Goal: Find specific page/section: Find specific page/section

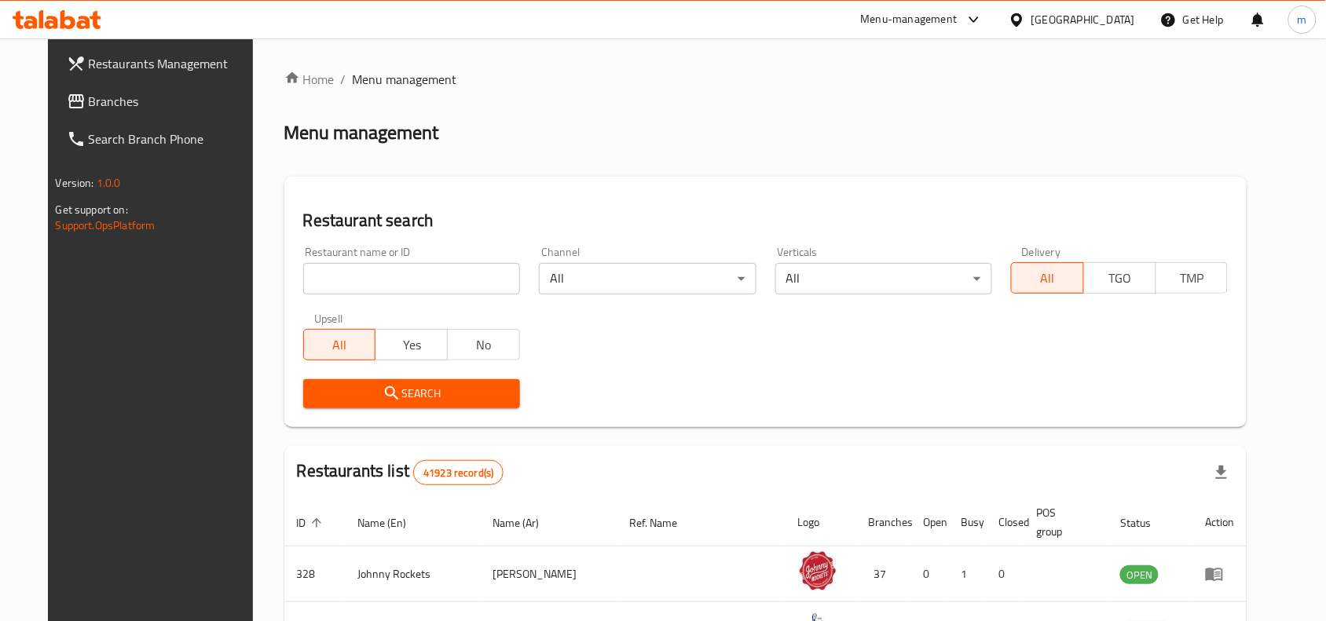
click at [84, 13] on icon at bounding box center [57, 19] width 89 height 19
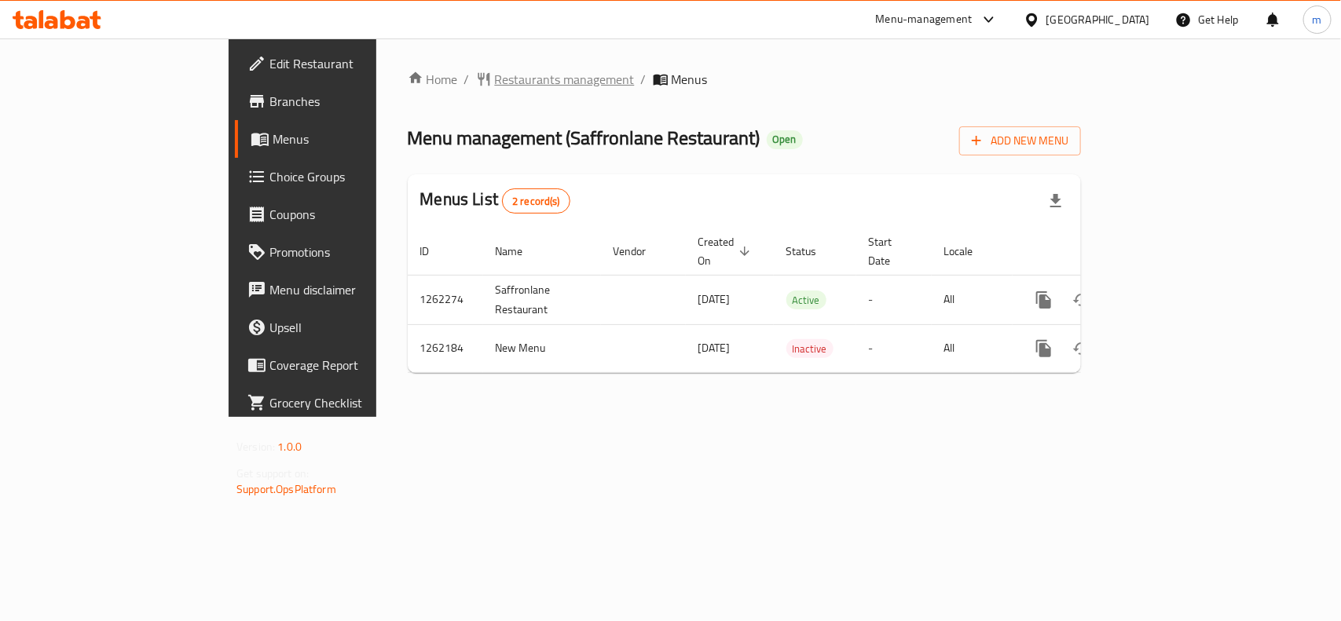
click at [495, 75] on span "Restaurants management" at bounding box center [565, 79] width 140 height 19
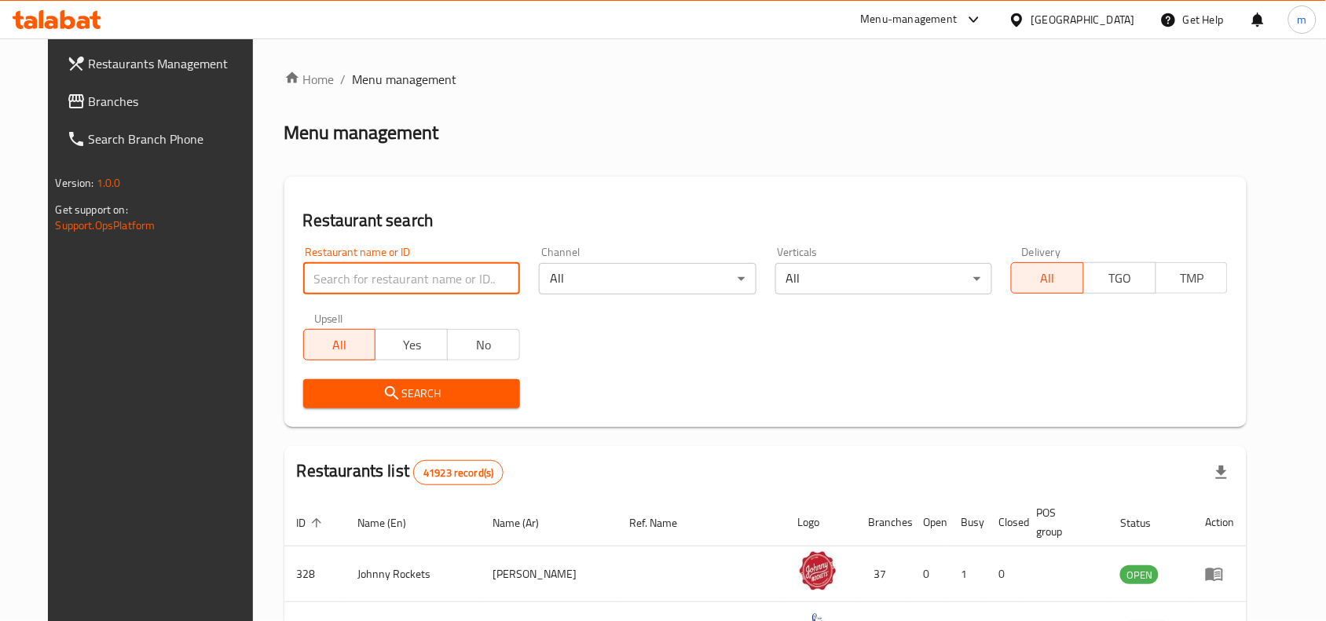
click at [438, 280] on input "search" at bounding box center [411, 278] width 217 height 31
paste input "685457"
type input "685457"
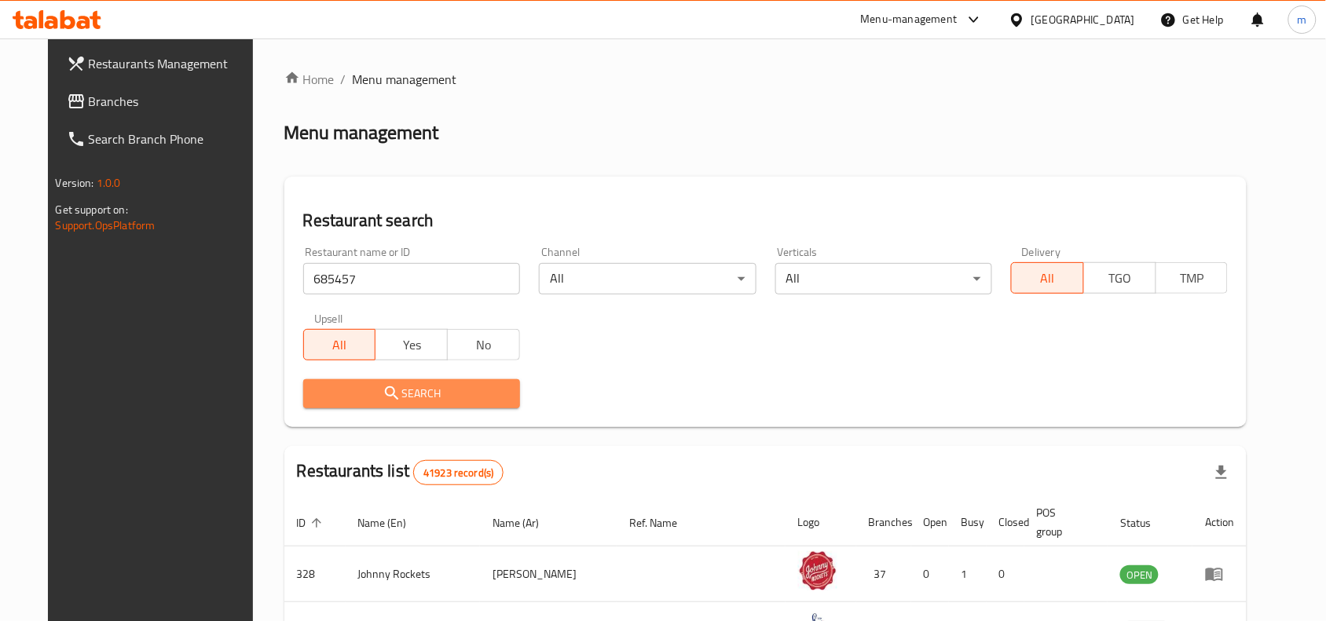
click at [421, 390] on span "Search" at bounding box center [412, 394] width 192 height 20
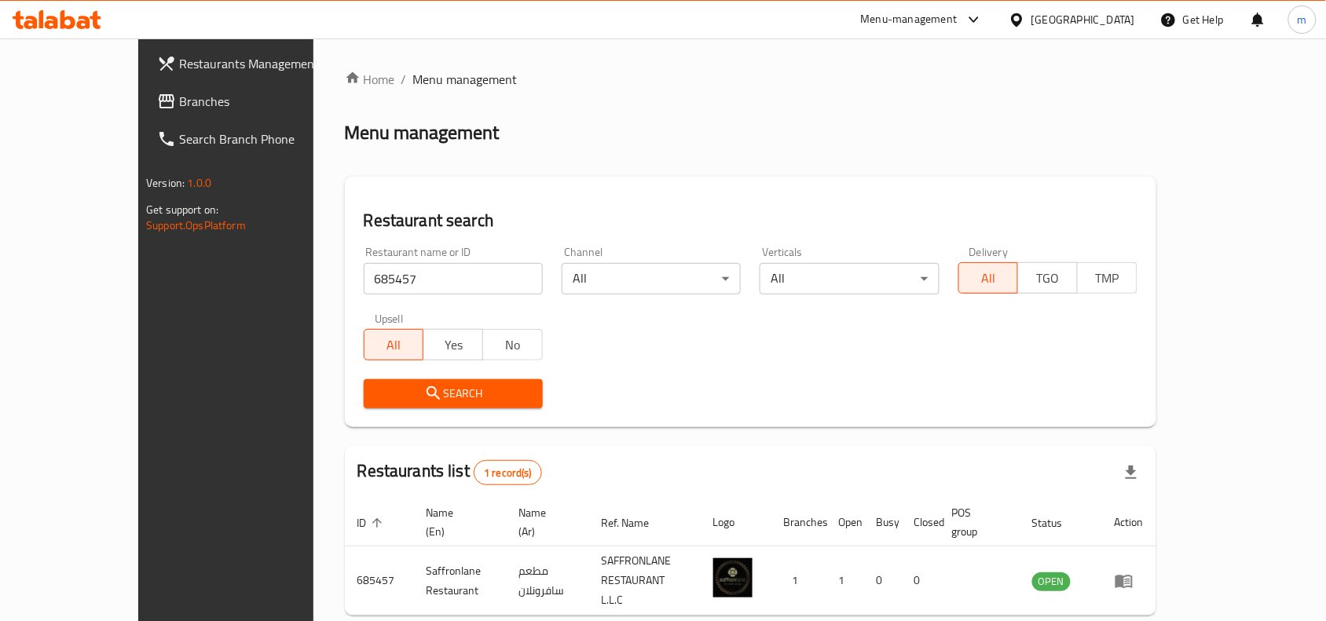
click at [179, 97] on span "Branches" at bounding box center [263, 101] width 168 height 19
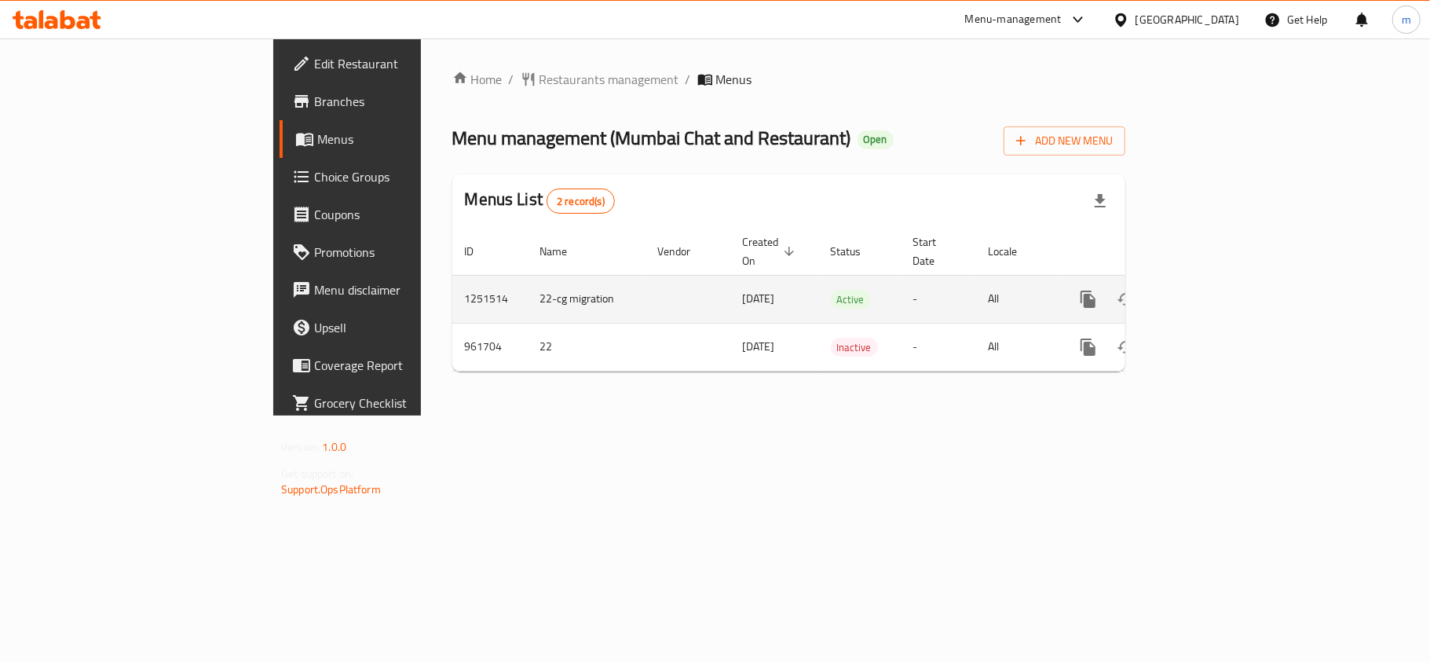
click at [1211, 290] on icon "enhanced table" at bounding box center [1201, 299] width 19 height 19
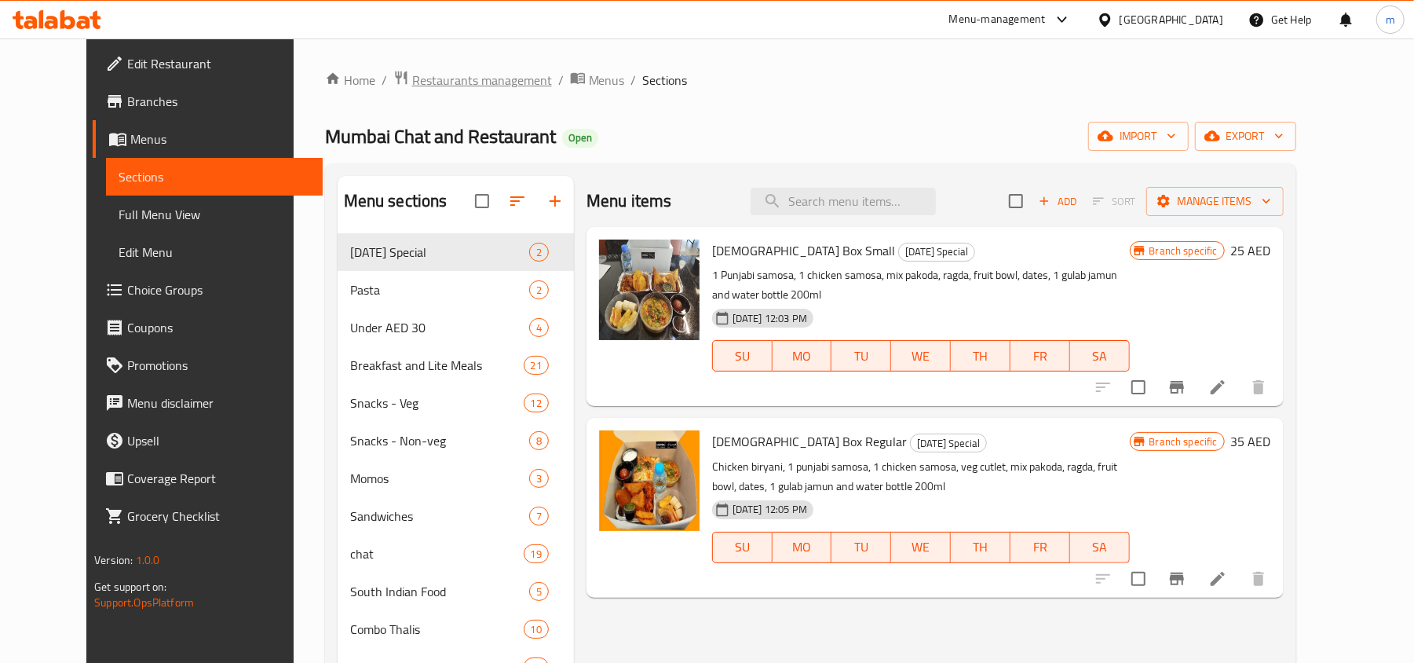
click at [469, 79] on span "Restaurants management" at bounding box center [482, 80] width 140 height 19
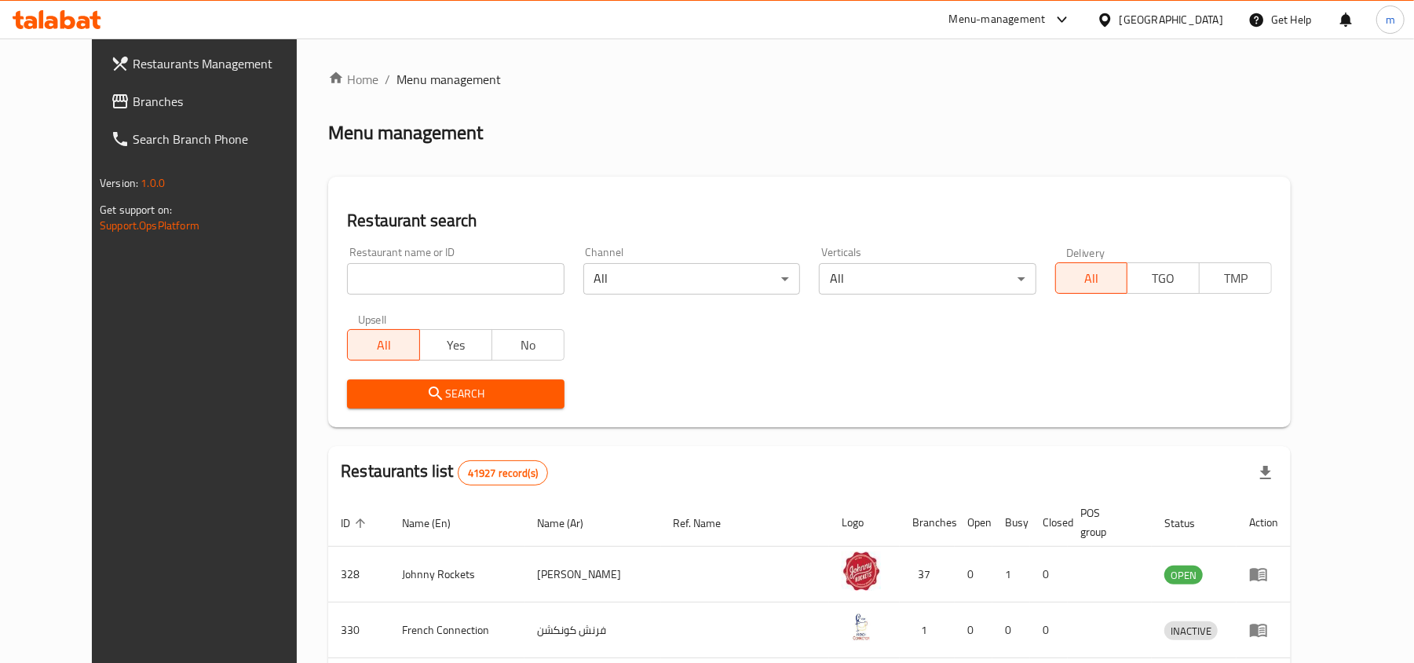
click at [382, 283] on input "search" at bounding box center [455, 278] width 217 height 31
paste input "659678"
click at [369, 385] on span "Search" at bounding box center [456, 394] width 192 height 20
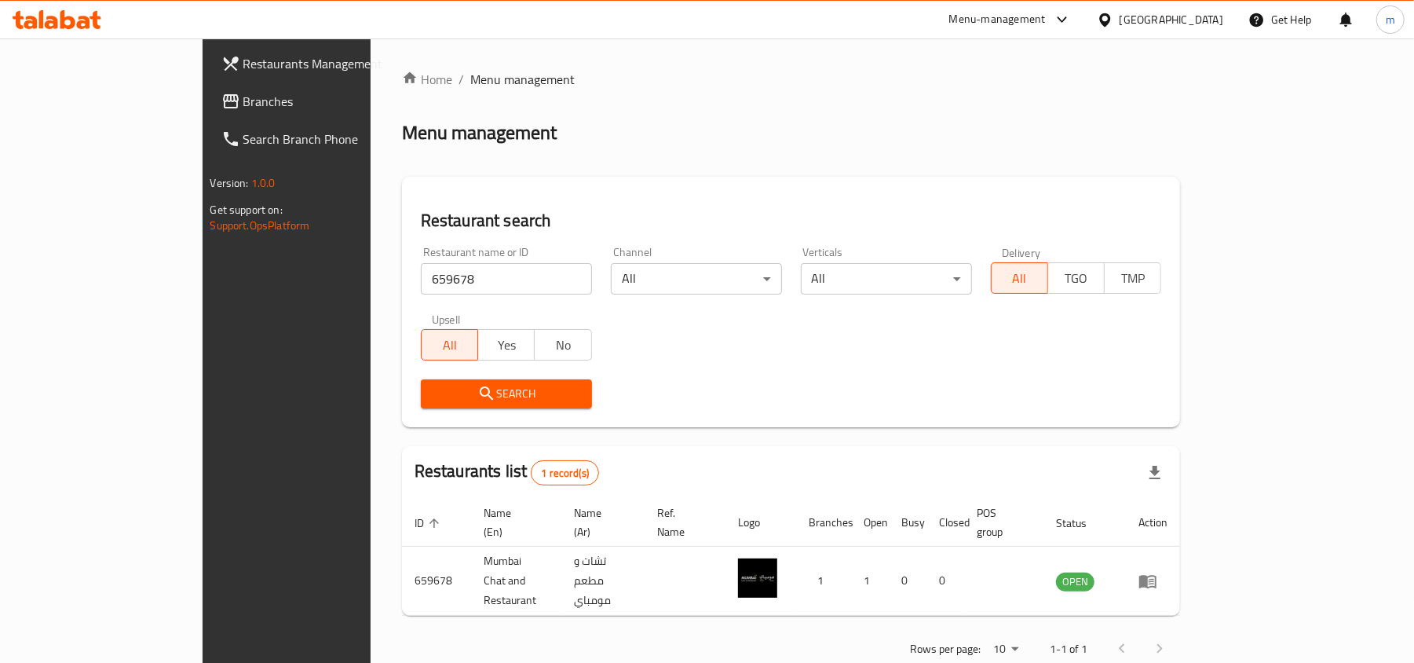
click at [434, 393] on span "Search" at bounding box center [507, 394] width 146 height 20
click at [421, 280] on input "659678" at bounding box center [506, 278] width 171 height 31
paste input "77549"
type input "775498"
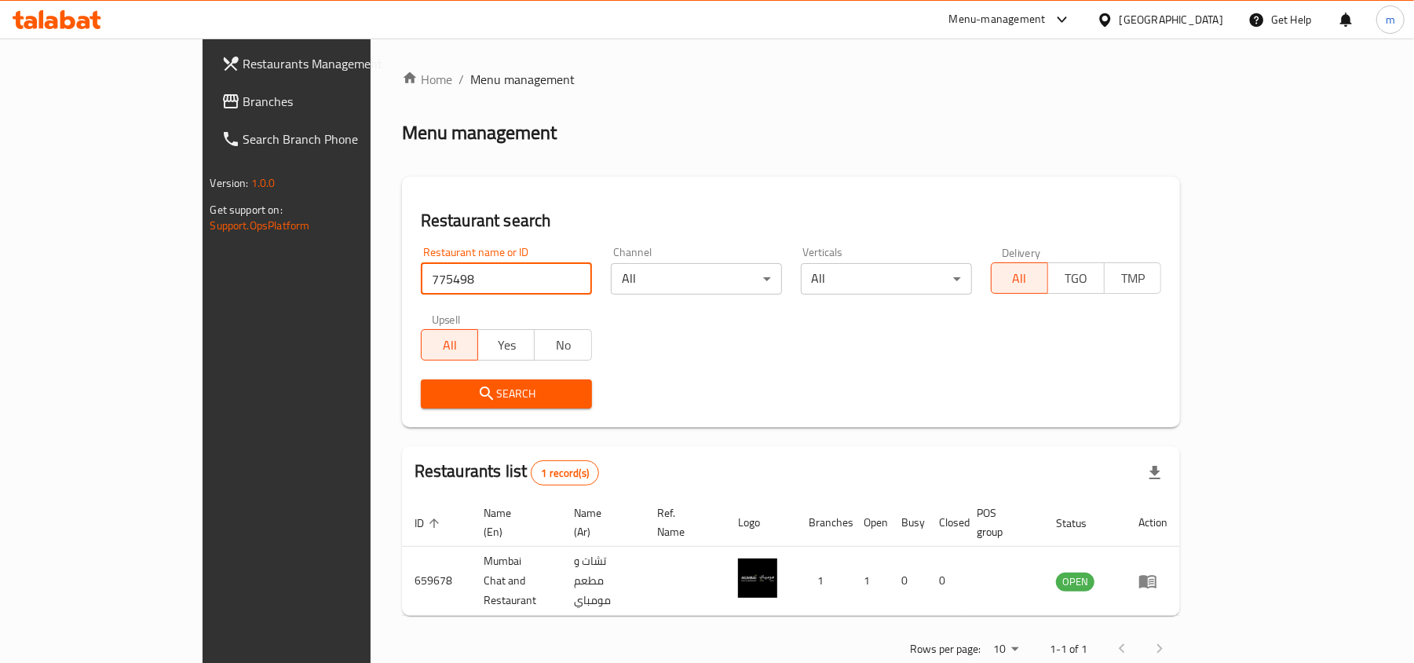
click at [434, 394] on span "Search" at bounding box center [507, 394] width 146 height 20
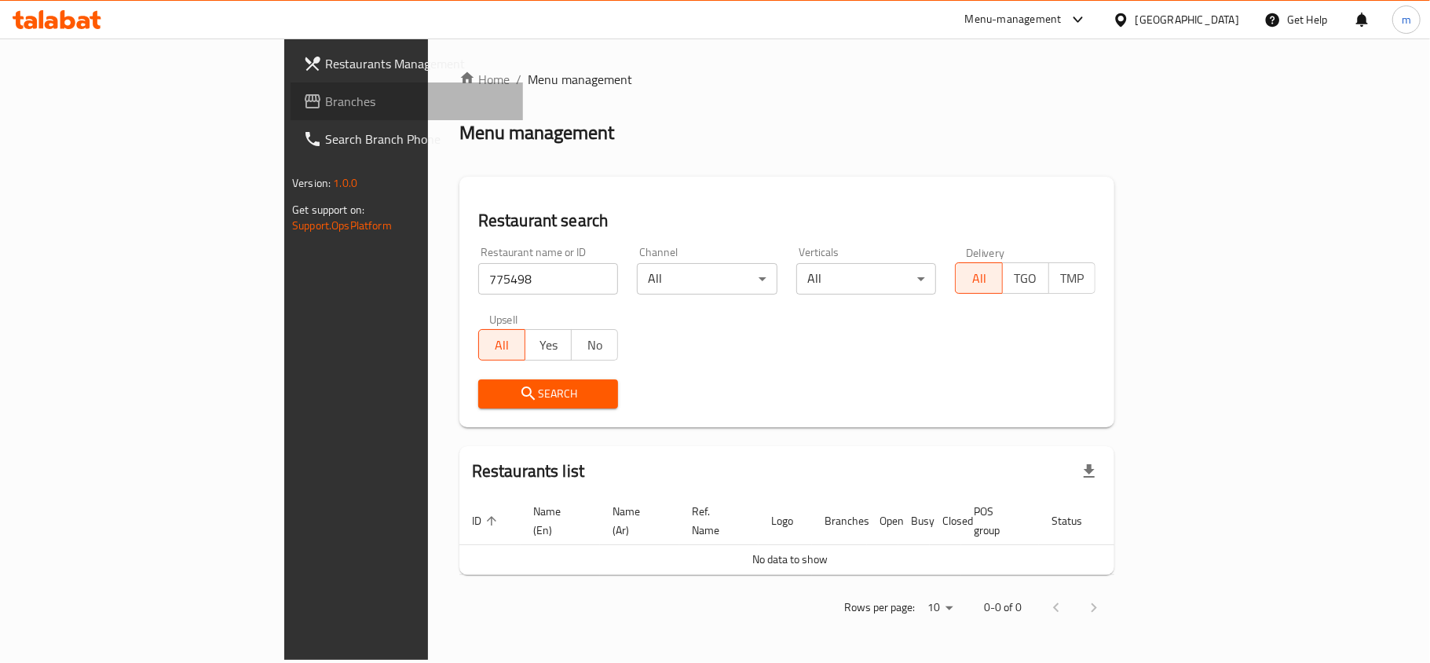
click at [325, 105] on span "Branches" at bounding box center [417, 101] width 185 height 19
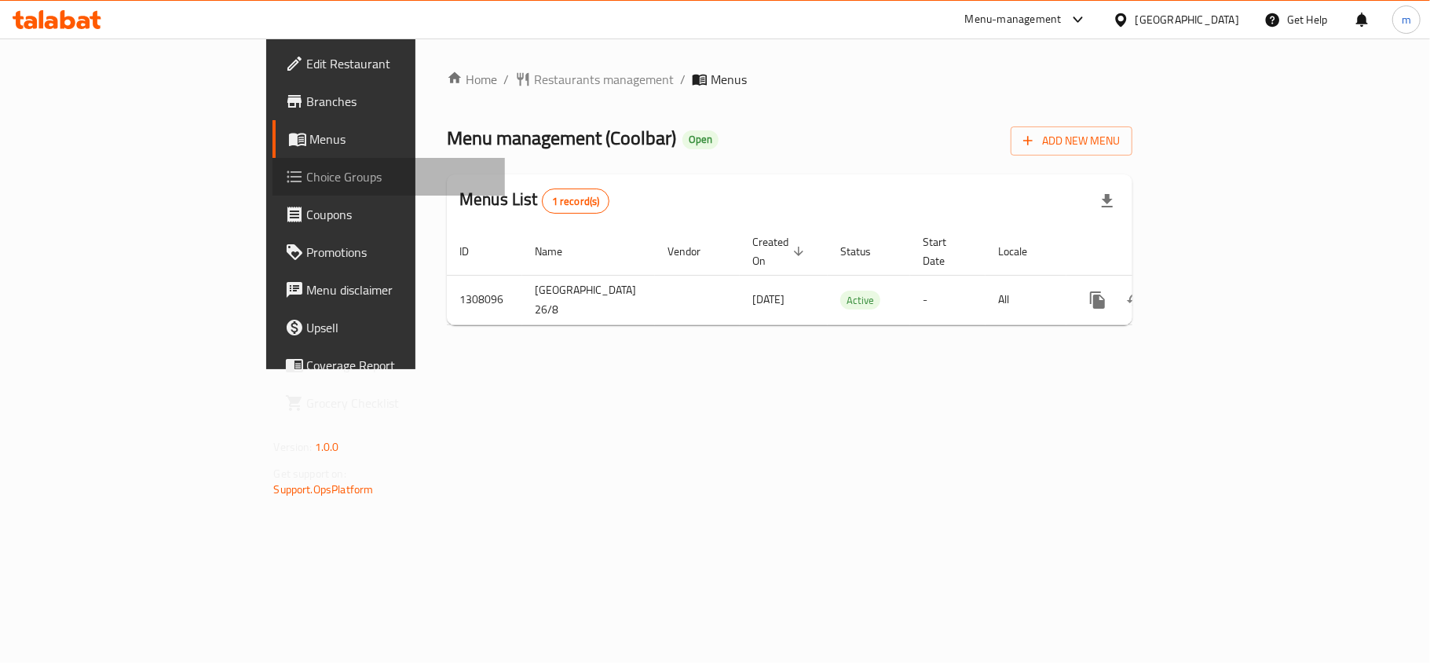
click at [307, 181] on span "Choice Groups" at bounding box center [399, 176] width 185 height 19
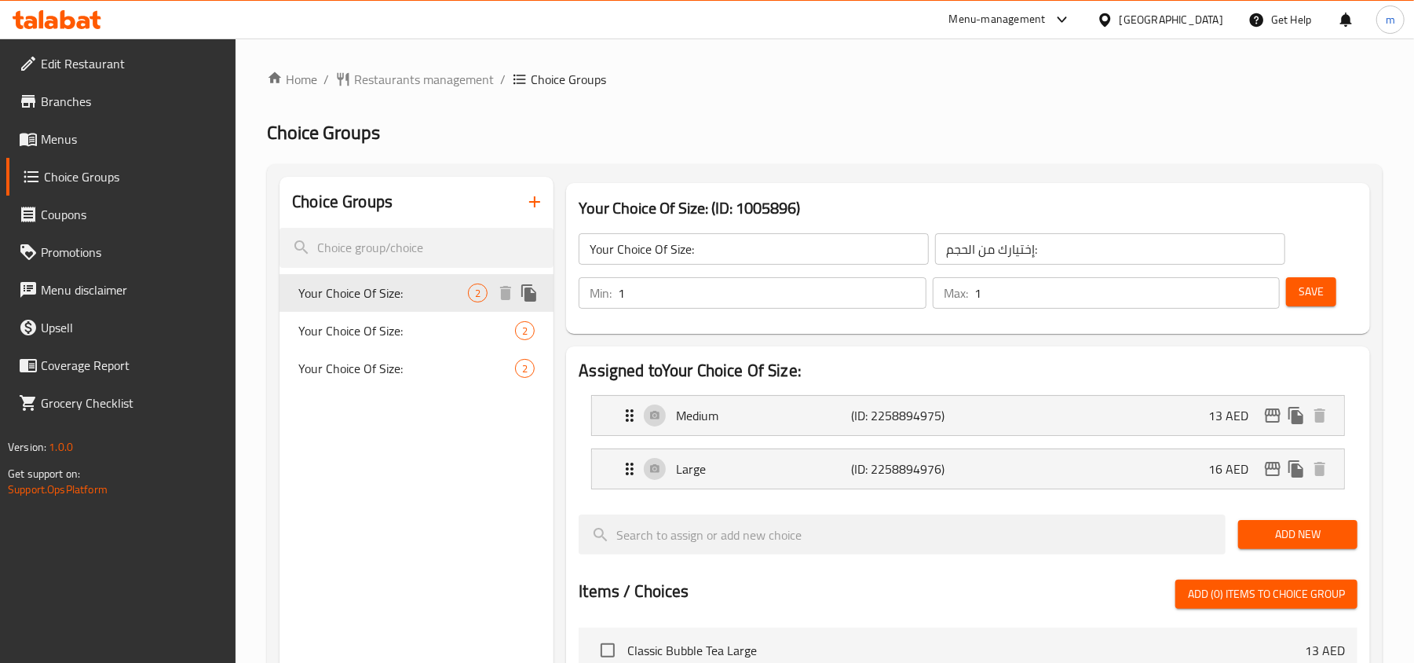
click at [356, 284] on span "Your Choice Of Size:" at bounding box center [383, 293] width 170 height 19
click at [353, 315] on div "Your Choice Of Size: 2" at bounding box center [417, 331] width 274 height 38
type input "Your Choice Of Size:"
type input "إختيارك من الحجم:"
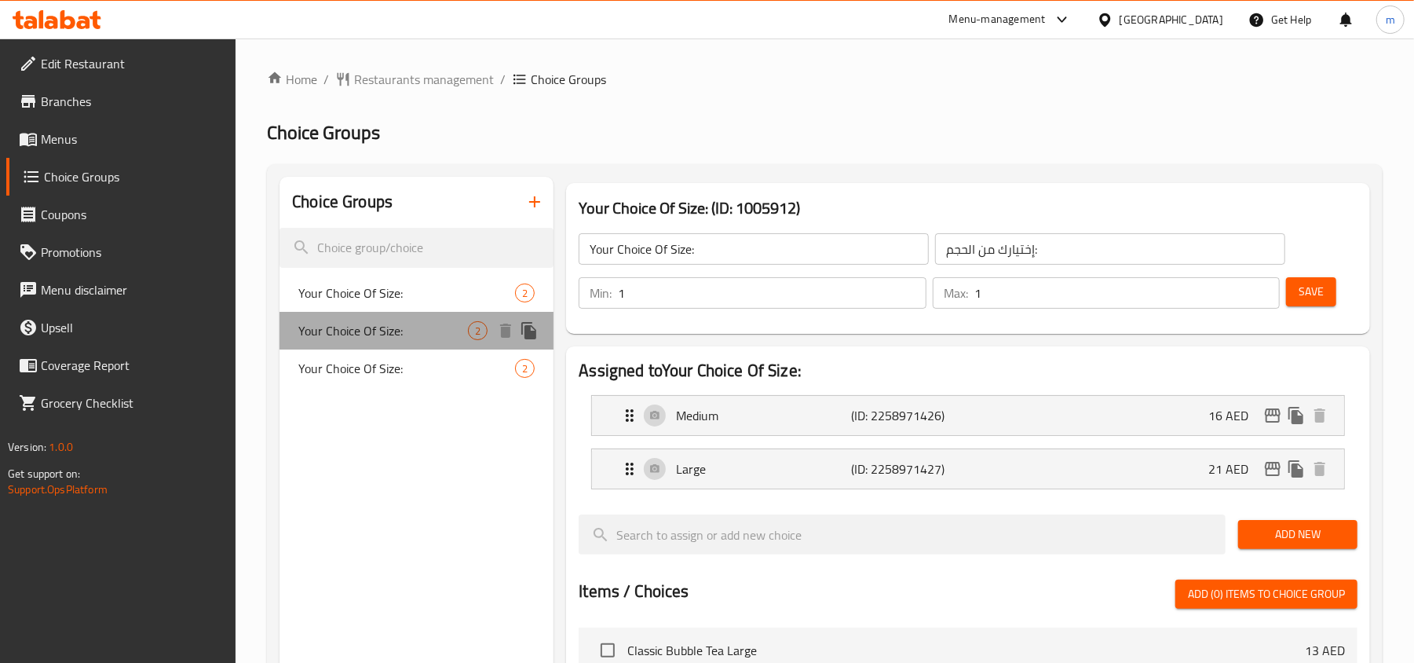
click at [346, 340] on span "Your Choice Of Size:" at bounding box center [383, 330] width 170 height 19
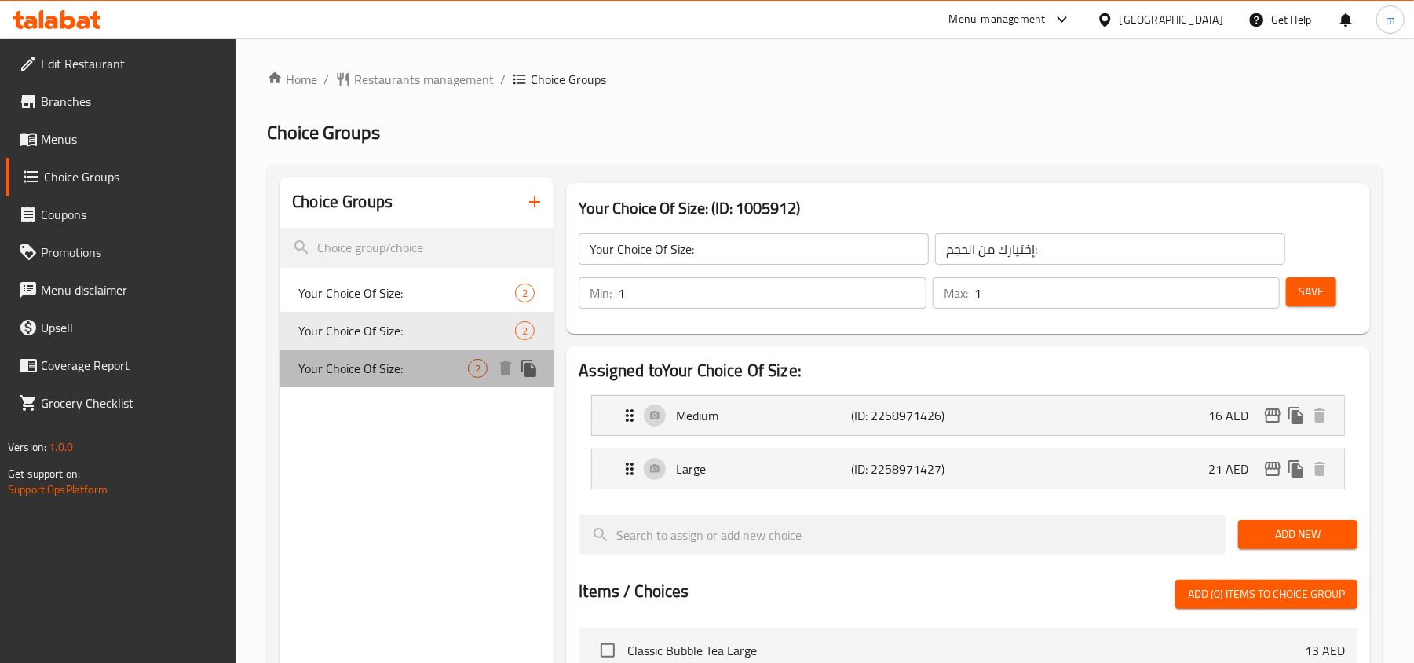
click at [337, 368] on span "Your Choice Of Size:" at bounding box center [383, 368] width 170 height 19
type input "Your Choice Of Size:"
type input "إختيارك من الحجم:"
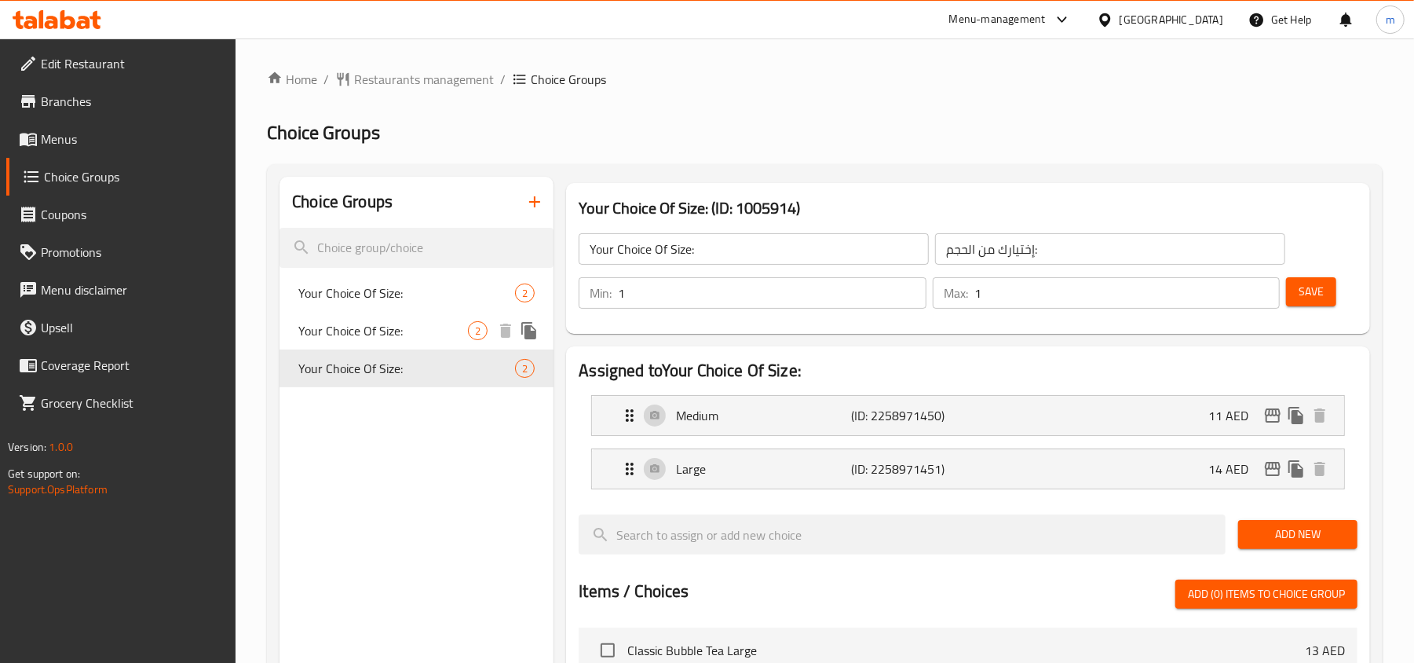
click at [356, 334] on span "Your Choice Of Size:" at bounding box center [383, 330] width 170 height 19
type input "Your Choice Of Size:"
type input "إختيارك من الحجم:"
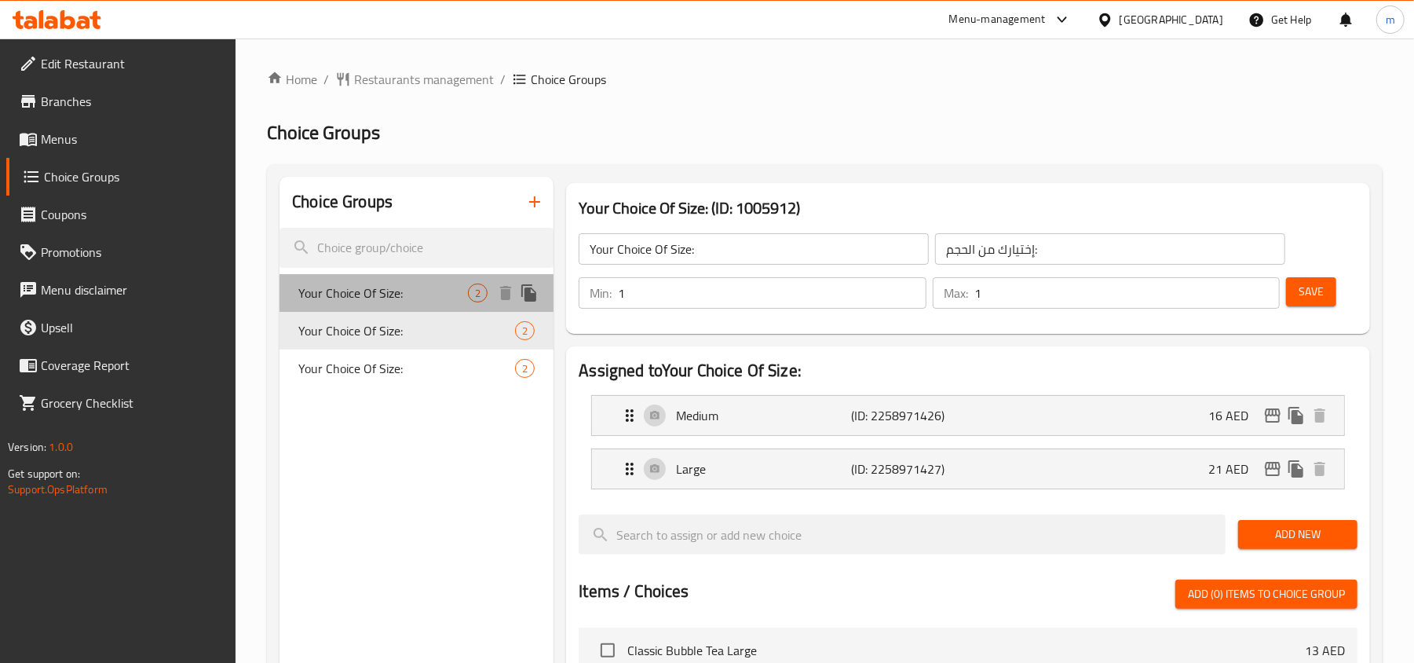
click at [358, 302] on span "Your Choice Of Size:" at bounding box center [383, 293] width 170 height 19
type input "Your Choice Of Size:"
type input "إختيارك من الحجم:"
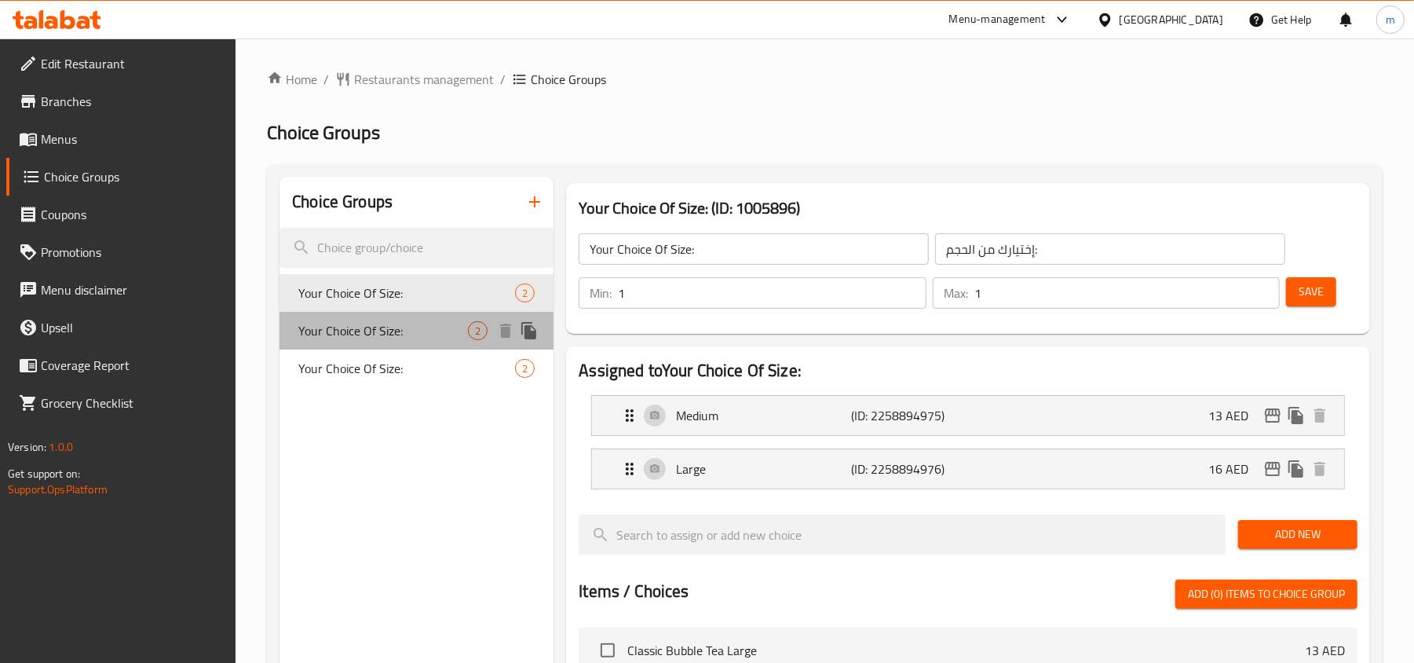
click at [356, 343] on div "Your Choice Of Size: 2" at bounding box center [417, 331] width 274 height 38
type input "Your Choice Of Size:"
type input "إختيارك من الحجم:"
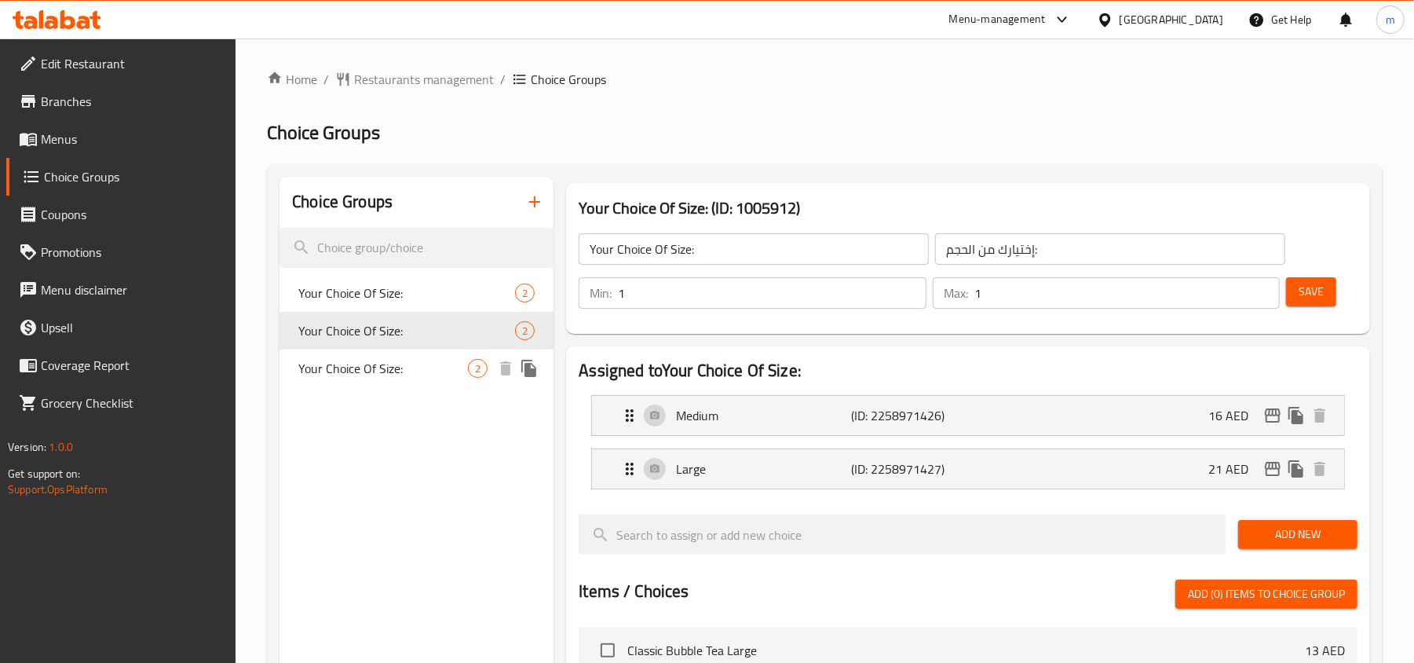
click at [355, 374] on span "Your Choice Of Size:" at bounding box center [383, 368] width 170 height 19
type input "Your Choice Of Size:"
type input "إختيارك من الحجم:"
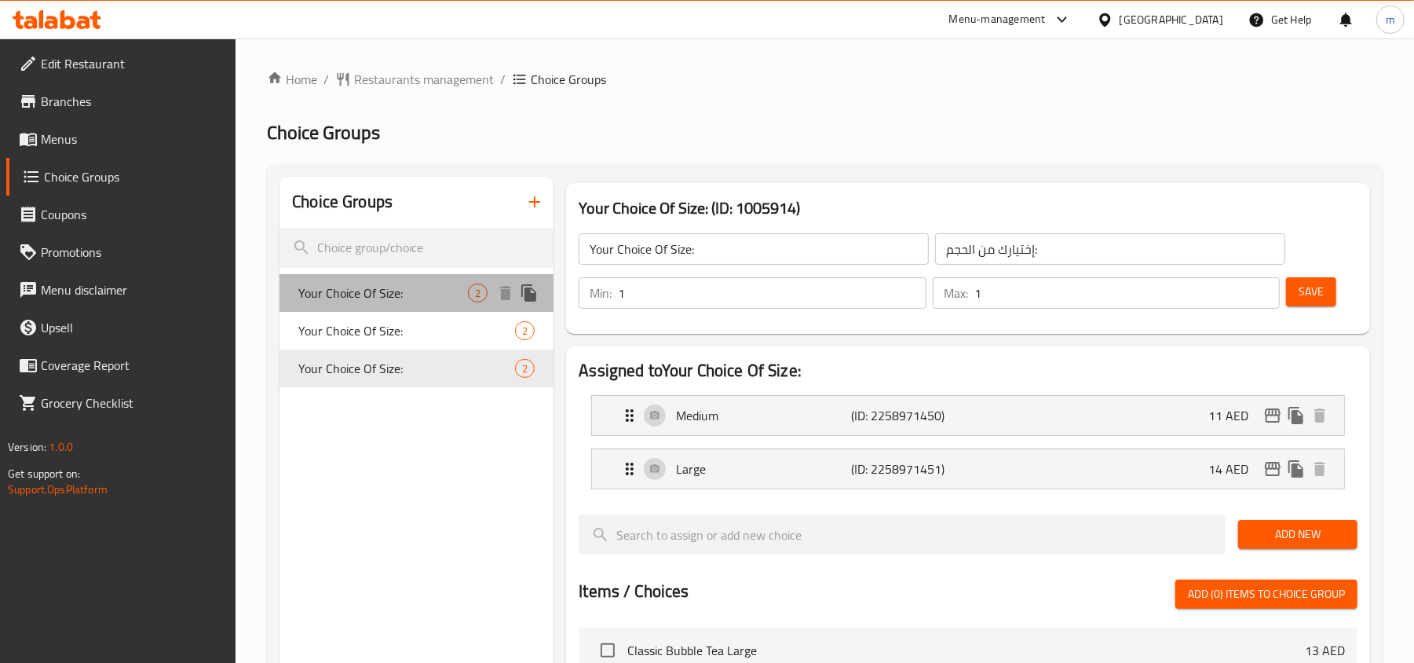
click at [365, 292] on span "Your Choice Of Size:" at bounding box center [383, 293] width 170 height 19
type input "Your Choice Of Size:"
type input "إختيارك من الحجم:"
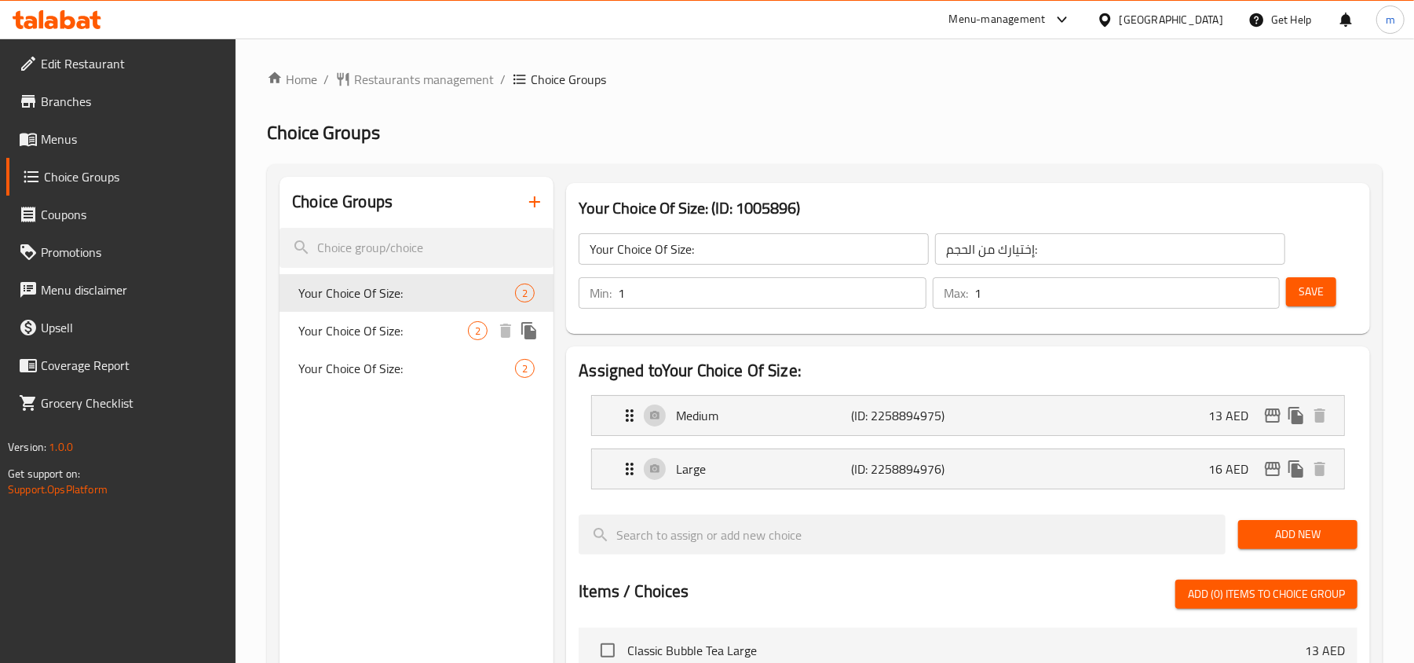
click at [375, 313] on div "Your Choice Of Size: 2" at bounding box center [417, 331] width 274 height 38
type input "Your Choice Of Size:"
type input "إختيارك من الحجم:"
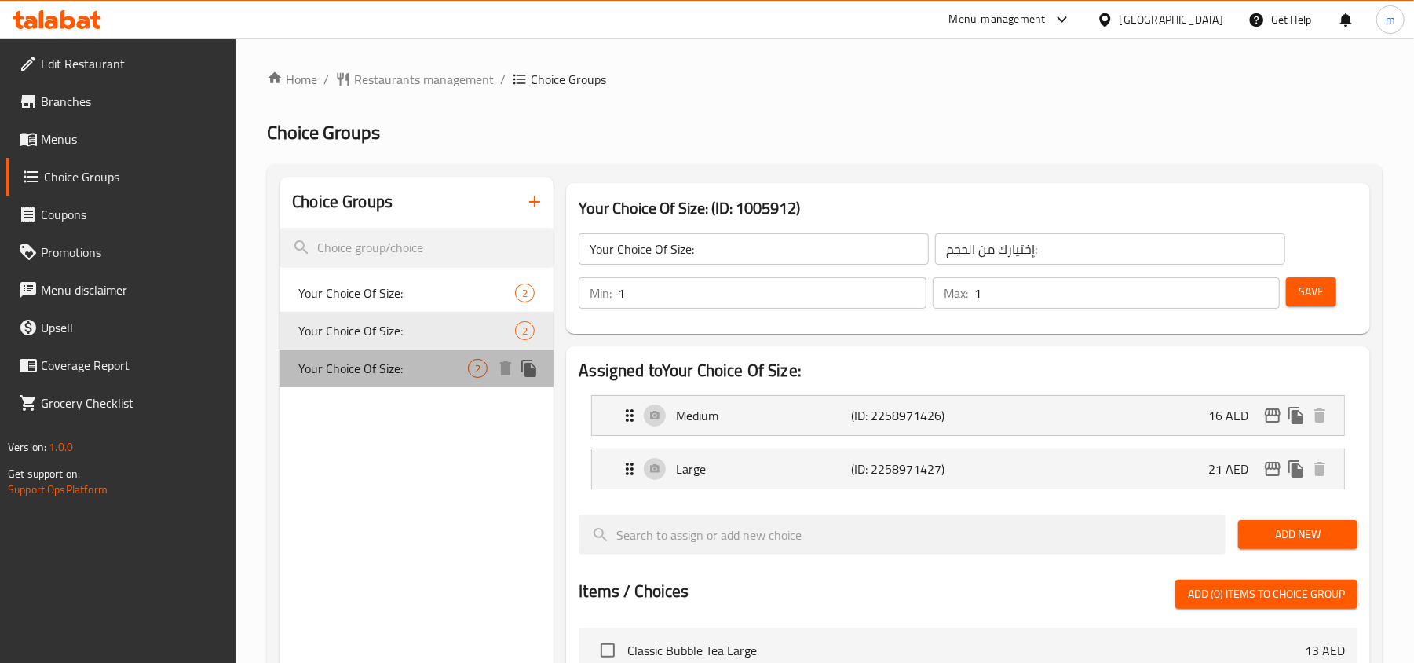
click at [371, 360] on span "Your Choice Of Size:" at bounding box center [383, 368] width 170 height 19
type input "Your Choice Of Size:"
type input "إختيارك من الحجم:"
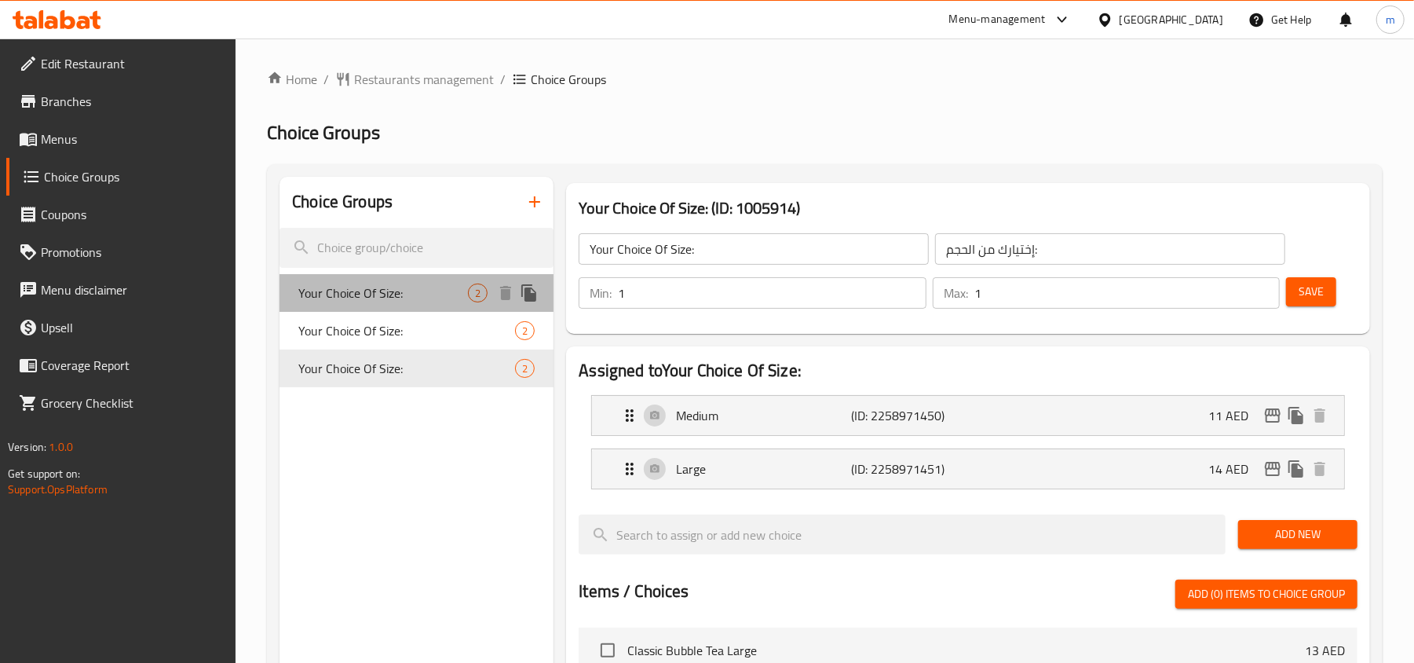
click at [385, 295] on span "Your Choice Of Size:" at bounding box center [383, 293] width 170 height 19
type input "Your Choice Of Size:"
type input "إختيارك من الحجم:"
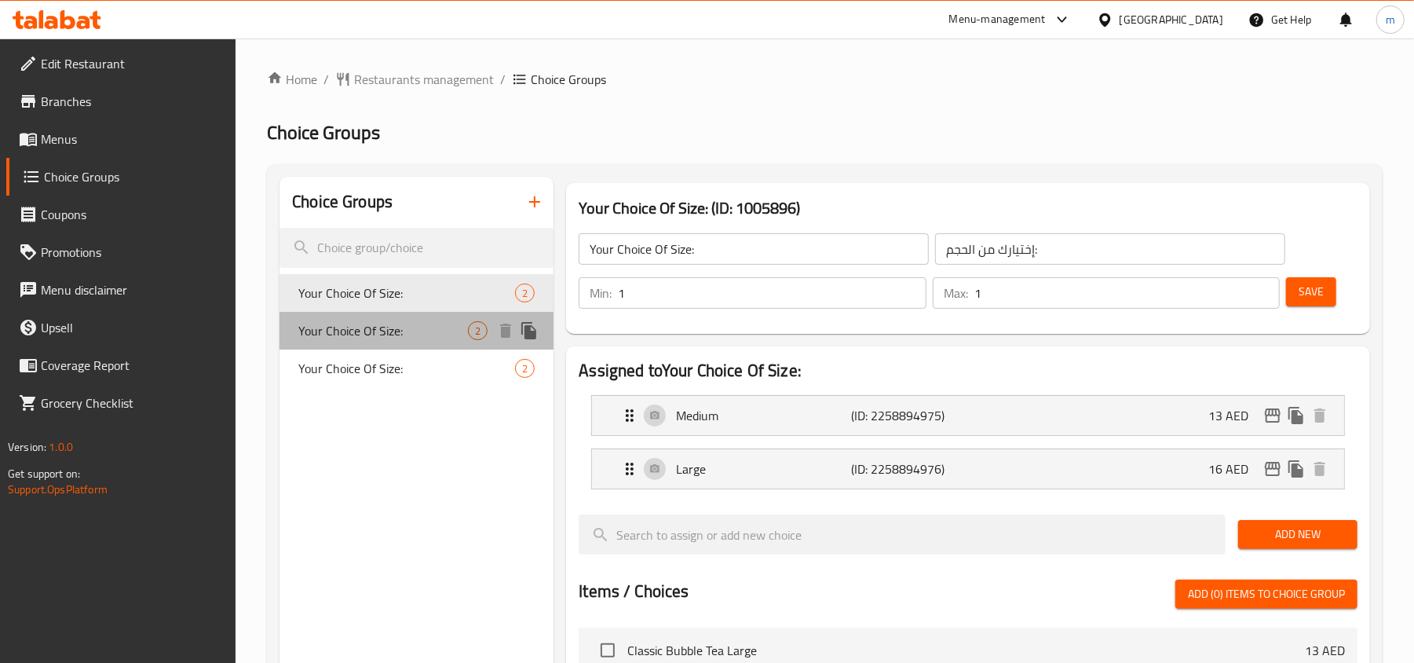
click at [368, 328] on span "Your Choice Of Size:" at bounding box center [383, 330] width 170 height 19
type input "Your Choice Of Size:"
type input "إختيارك من الحجم:"
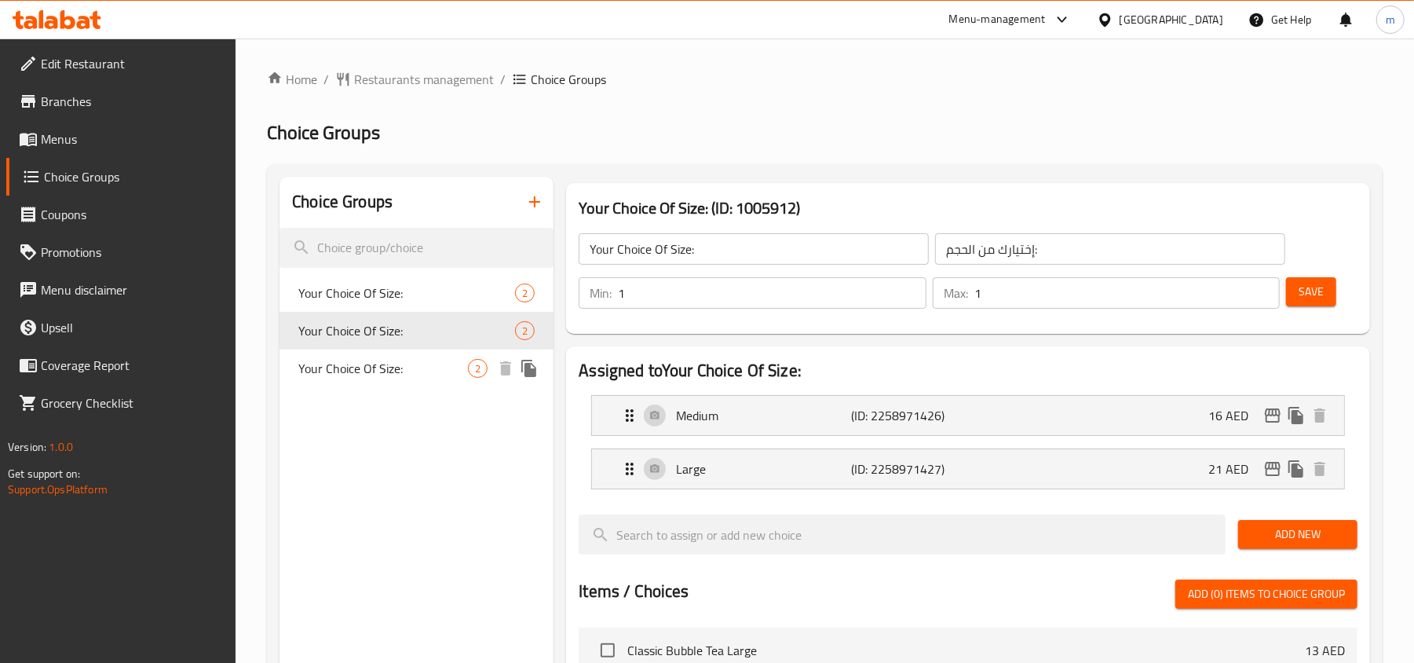
click at [366, 365] on span "Your Choice Of Size:" at bounding box center [383, 368] width 170 height 19
type input "Your Choice Of Size:"
type input "إختيارك من الحجم:"
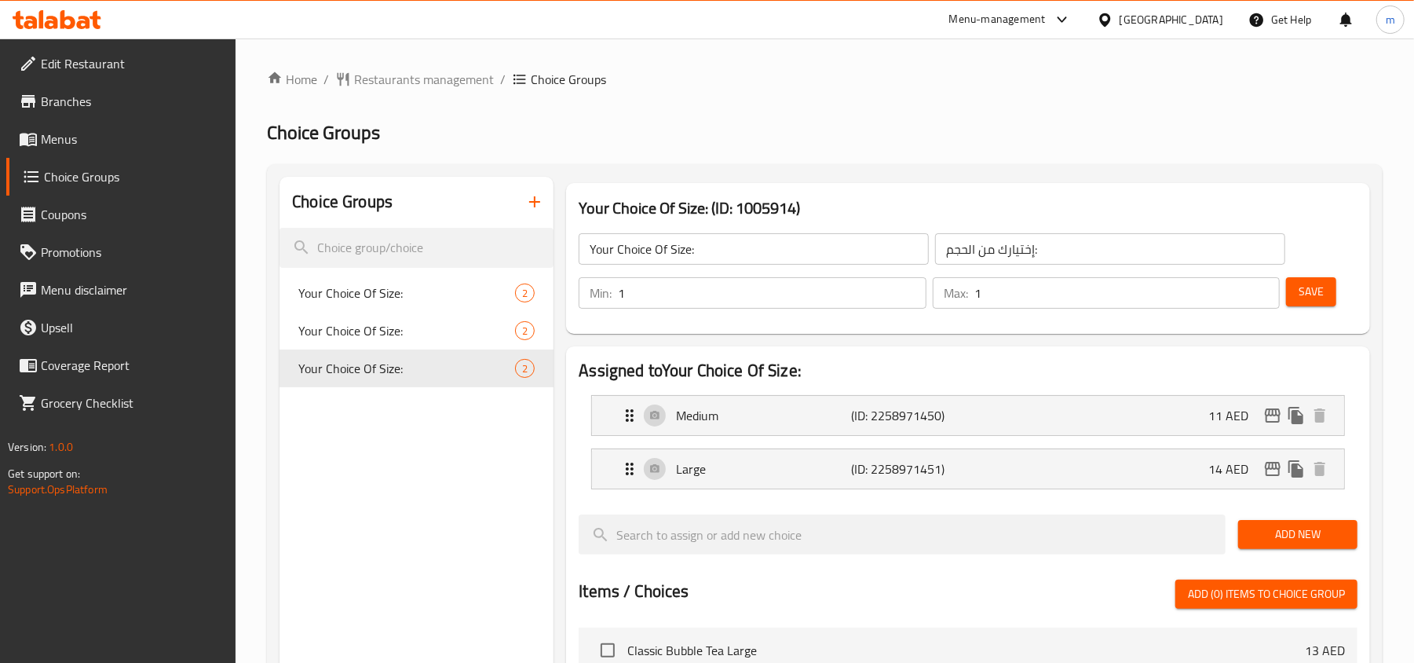
click at [76, 32] on div at bounding box center [57, 19] width 114 height 31
click at [67, 26] on icon at bounding box center [67, 19] width 15 height 19
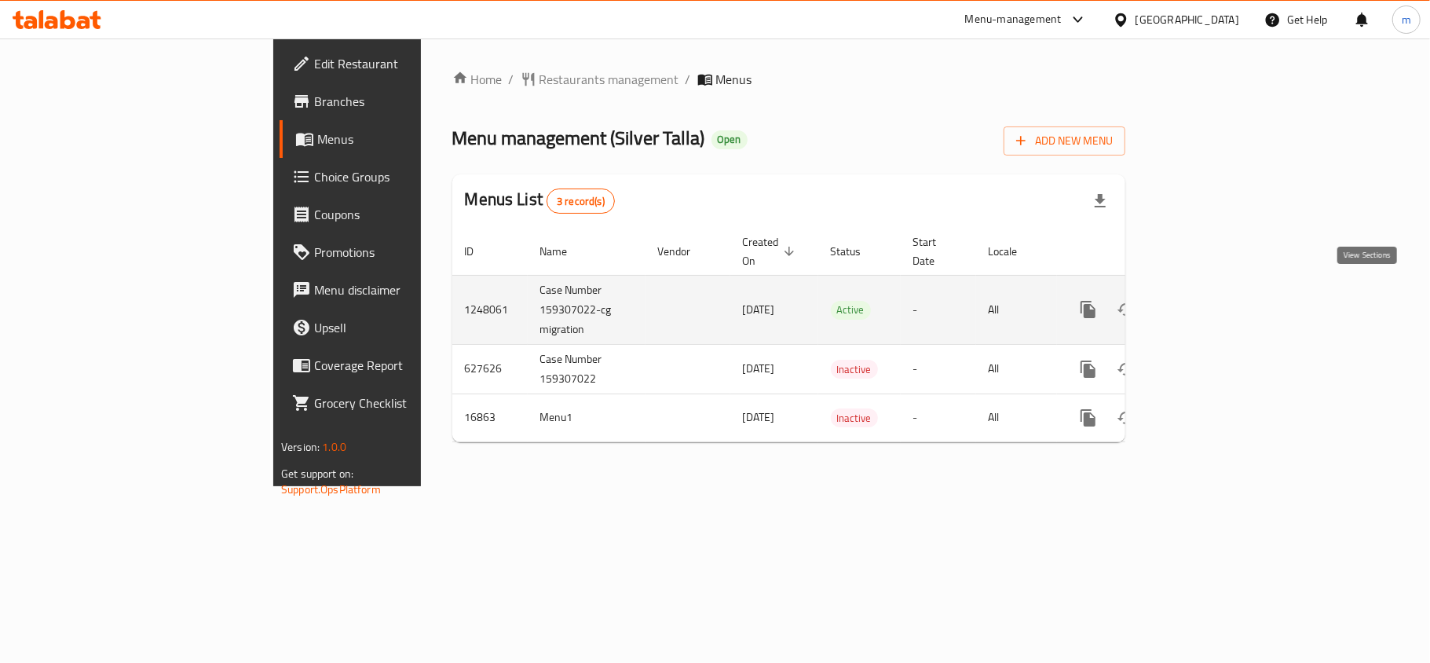
click at [1211, 300] on icon "enhanced table" at bounding box center [1201, 309] width 19 height 19
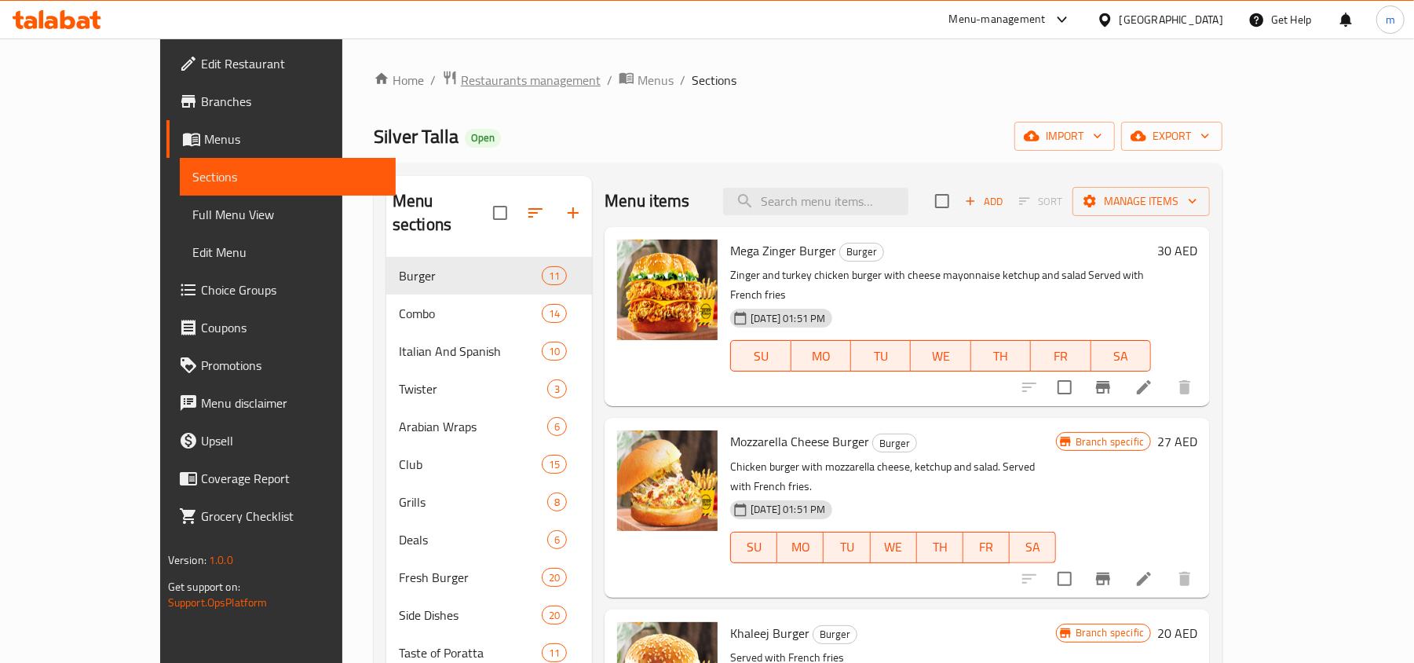
click at [461, 79] on span "Restaurants management" at bounding box center [531, 80] width 140 height 19
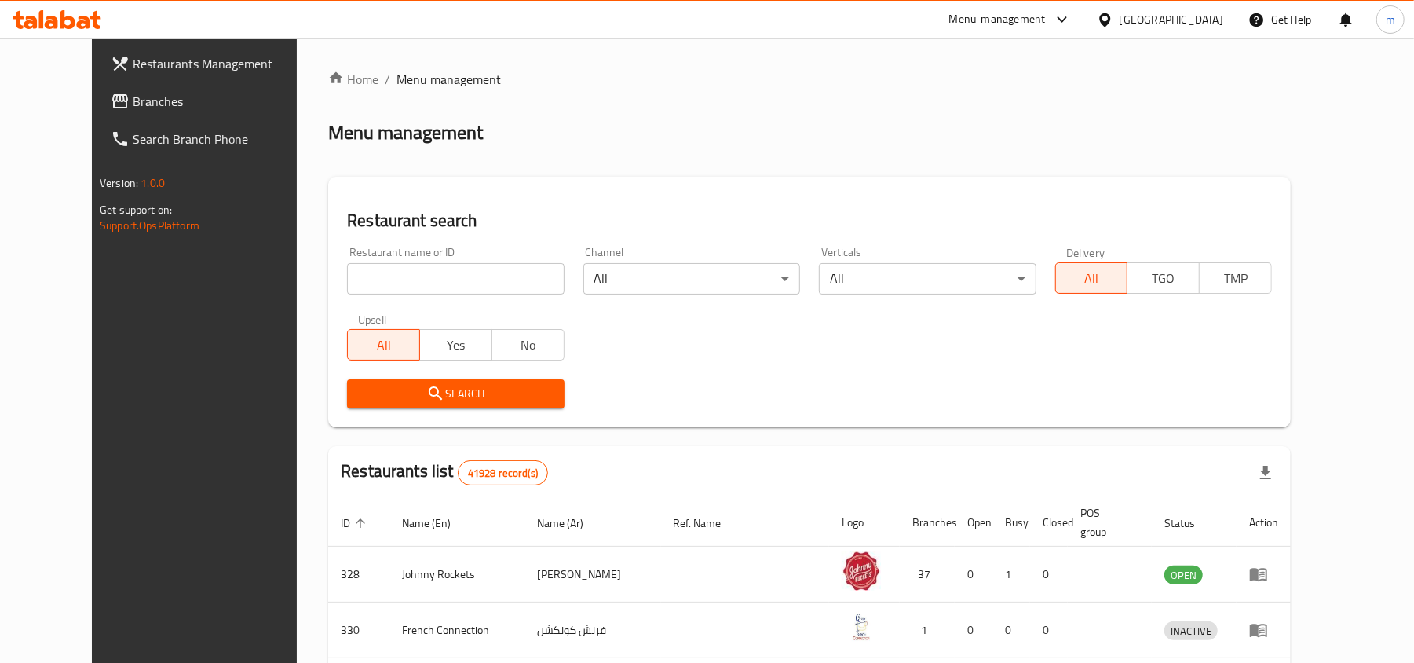
click at [347, 265] on input "search" at bounding box center [455, 278] width 217 height 31
paste input "9497"
type input "9497"
click at [426, 388] on icon "submit" at bounding box center [435, 393] width 19 height 19
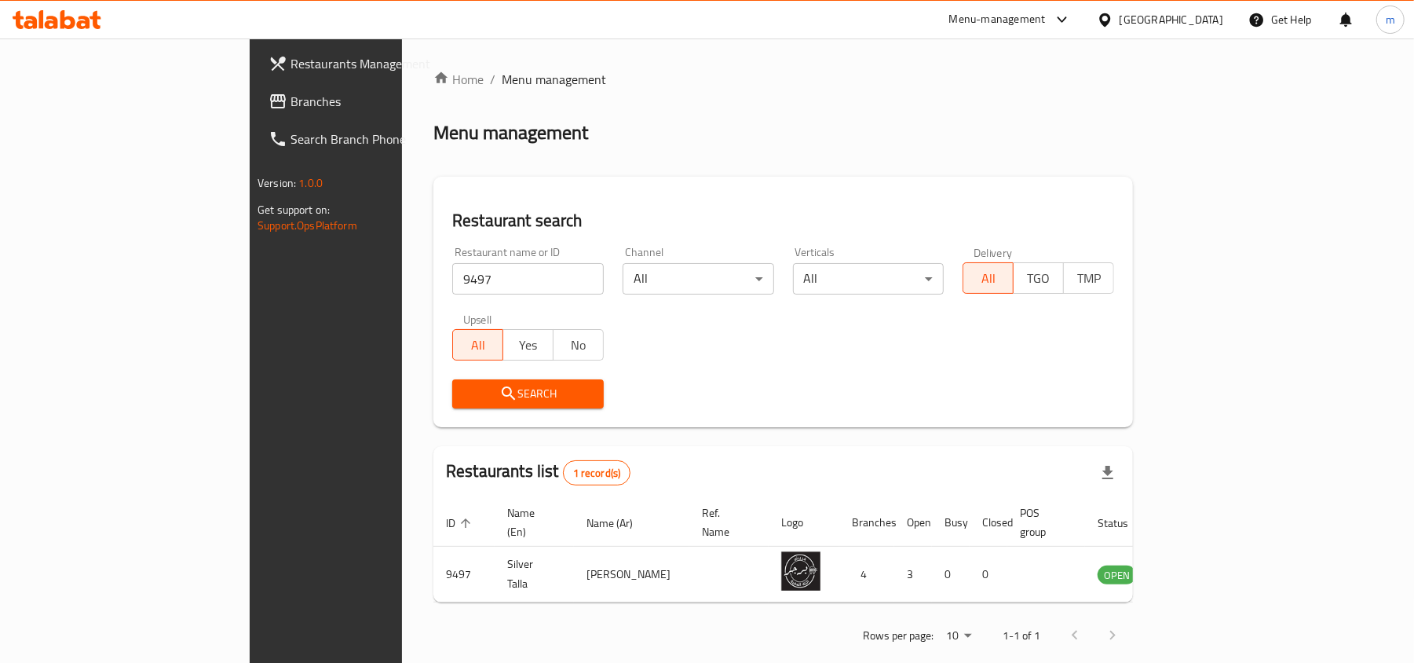
click at [256, 88] on link "Branches" at bounding box center [371, 101] width 230 height 38
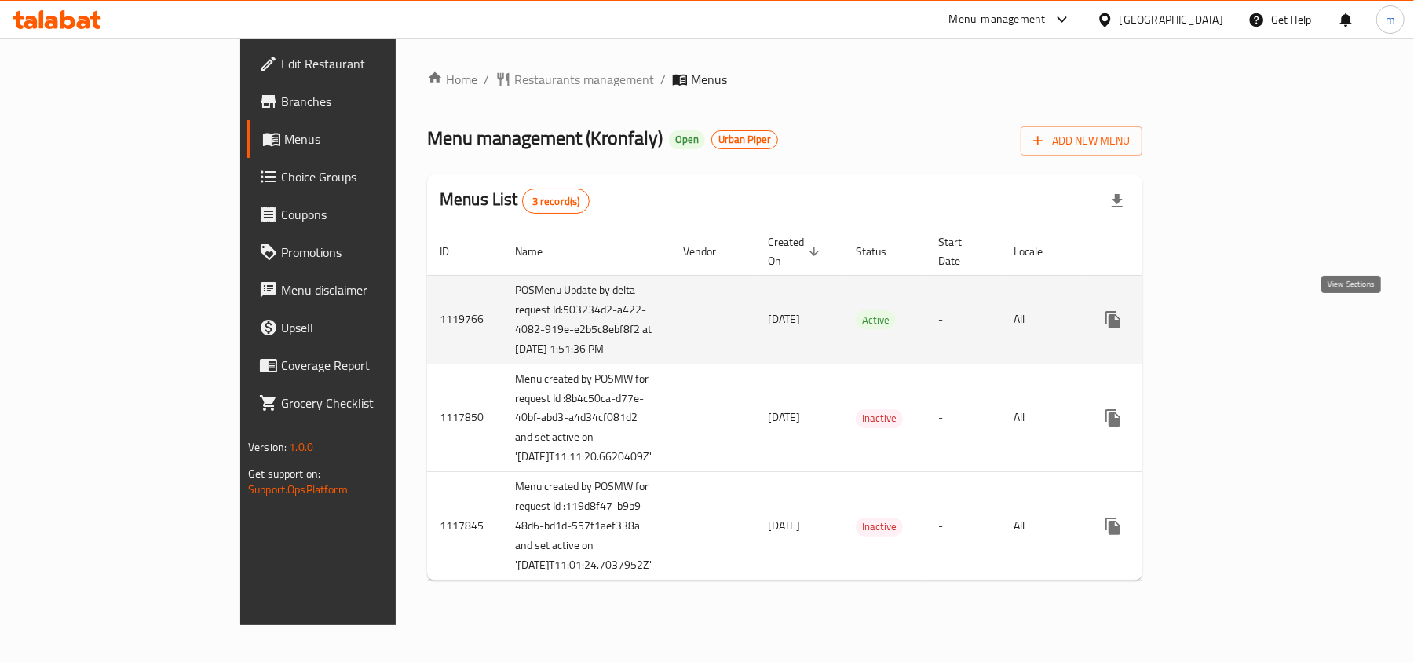
click at [1234, 324] on icon "enhanced table" at bounding box center [1227, 320] width 14 height 14
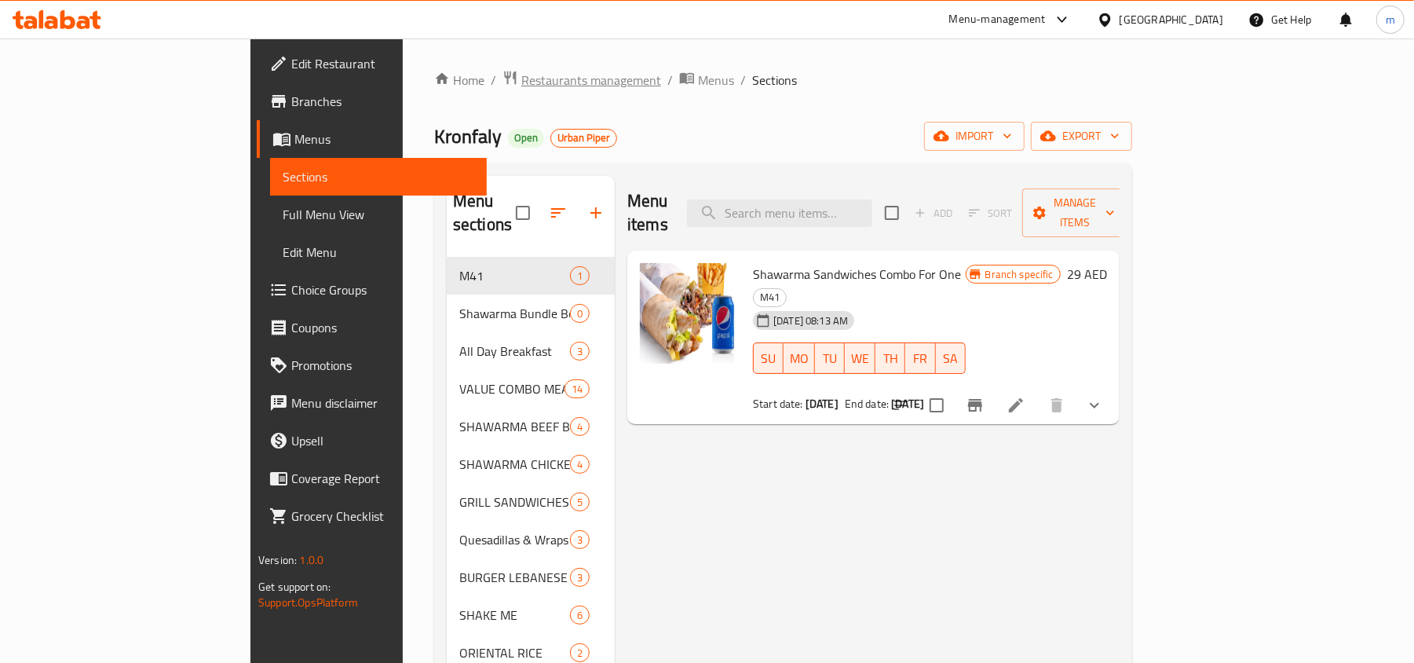
click at [521, 76] on span "Restaurants management" at bounding box center [591, 80] width 140 height 19
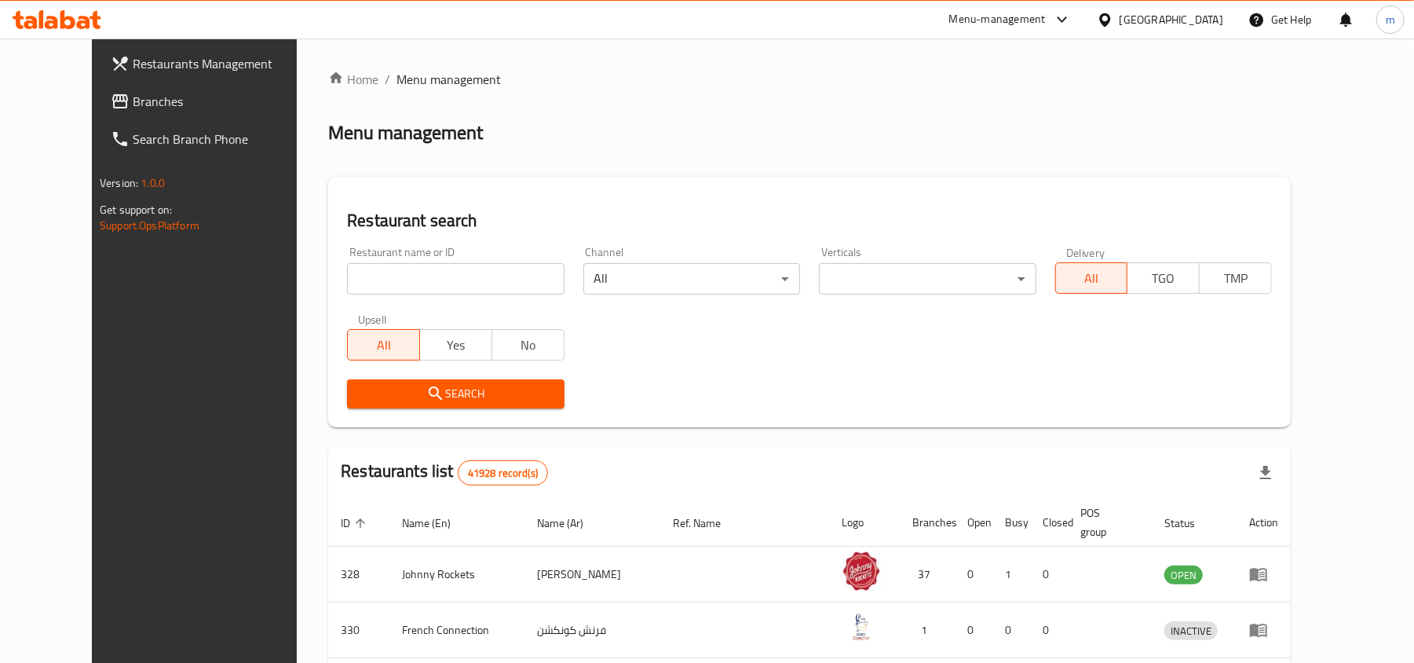
click at [391, 272] on input "search" at bounding box center [455, 278] width 217 height 31
paste input "663856"
type input "663856"
click at [406, 380] on button "Search" at bounding box center [455, 393] width 217 height 29
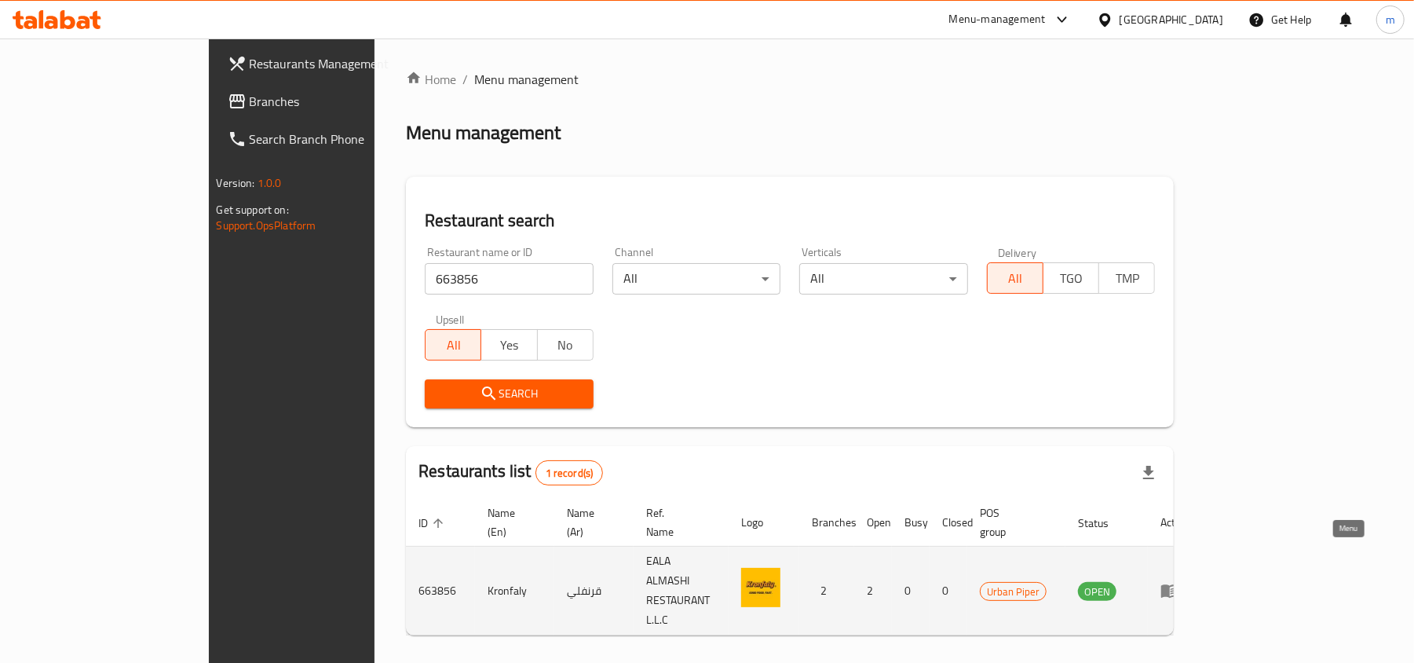
click at [1179, 585] on icon "enhanced table" at bounding box center [1170, 591] width 17 height 13
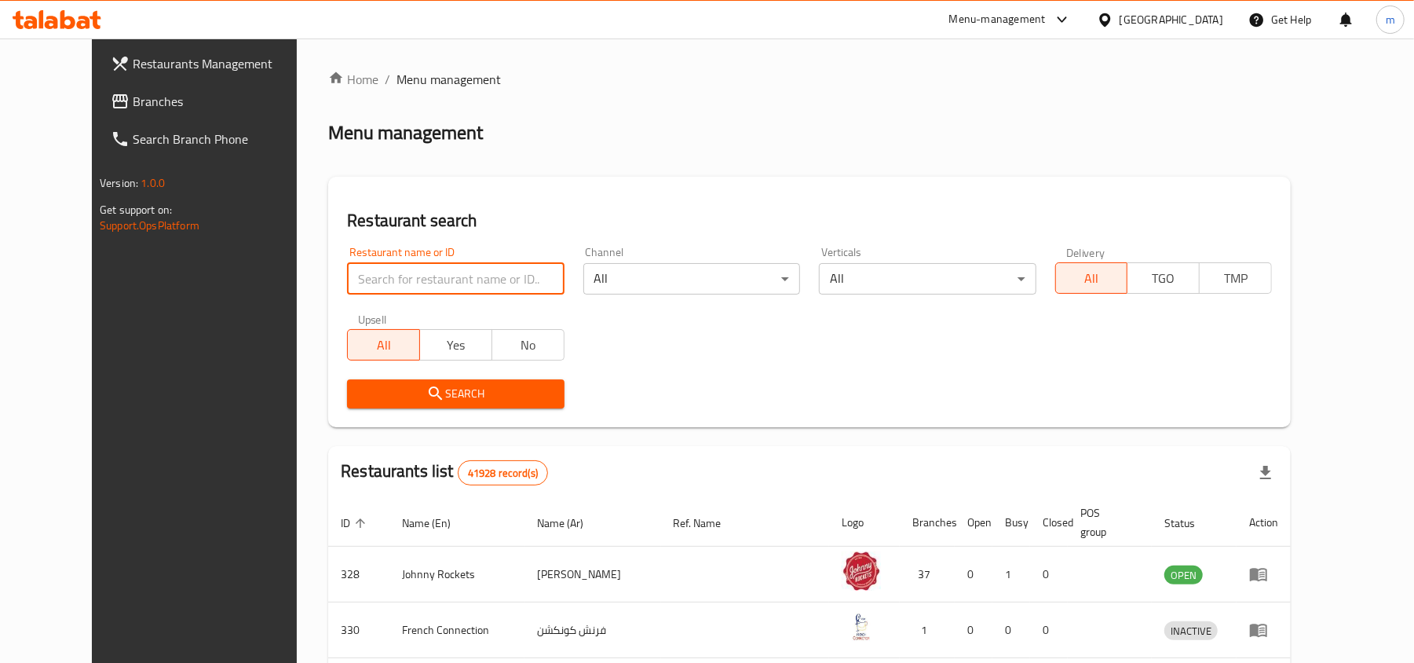
click at [347, 284] on input "search" at bounding box center [455, 278] width 217 height 31
click at [378, 283] on input "search" at bounding box center [455, 278] width 217 height 31
click at [133, 92] on span "Branches" at bounding box center [224, 101] width 183 height 19
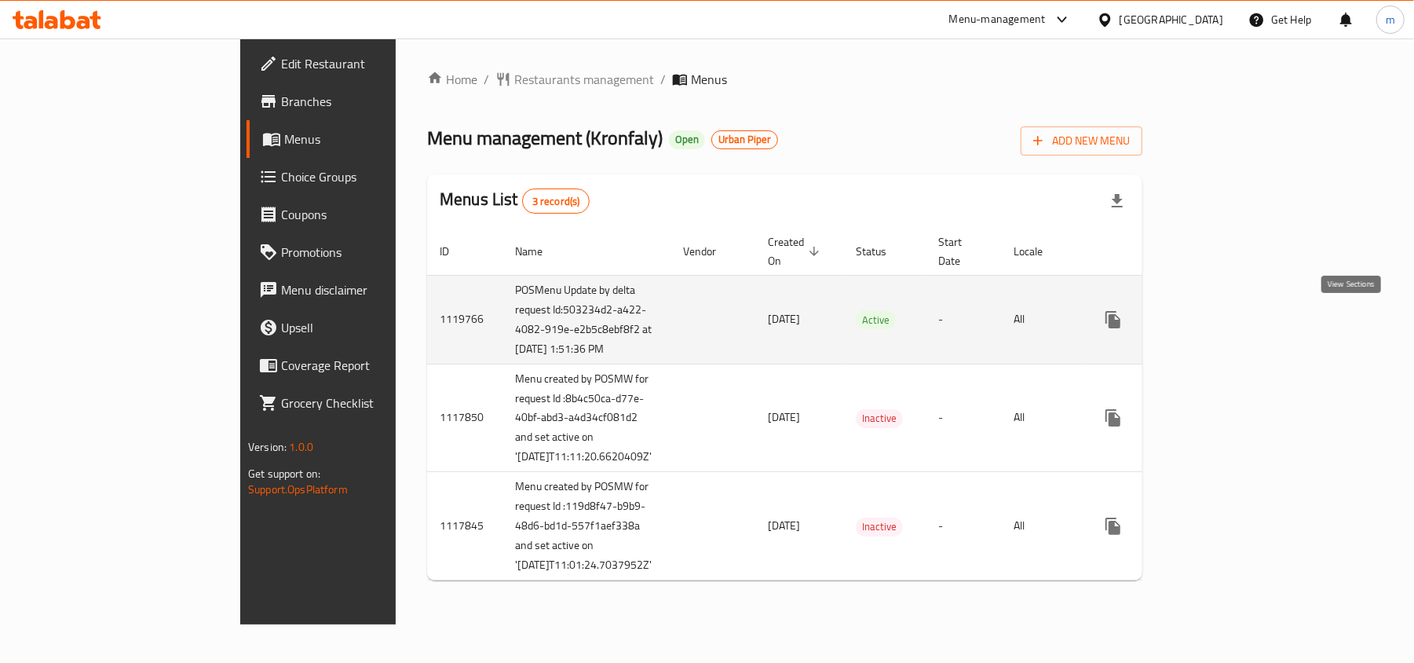
click at [1236, 325] on icon "enhanced table" at bounding box center [1226, 319] width 19 height 19
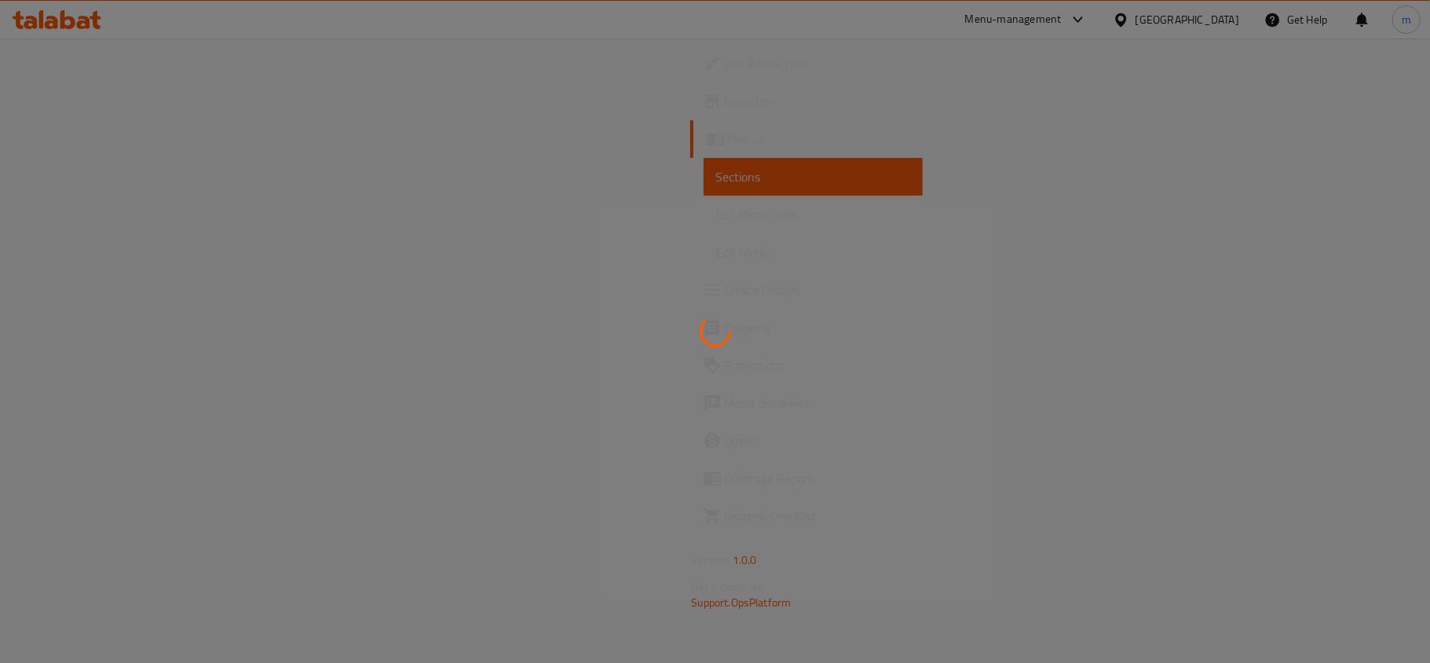
click at [437, 92] on div at bounding box center [715, 331] width 1430 height 663
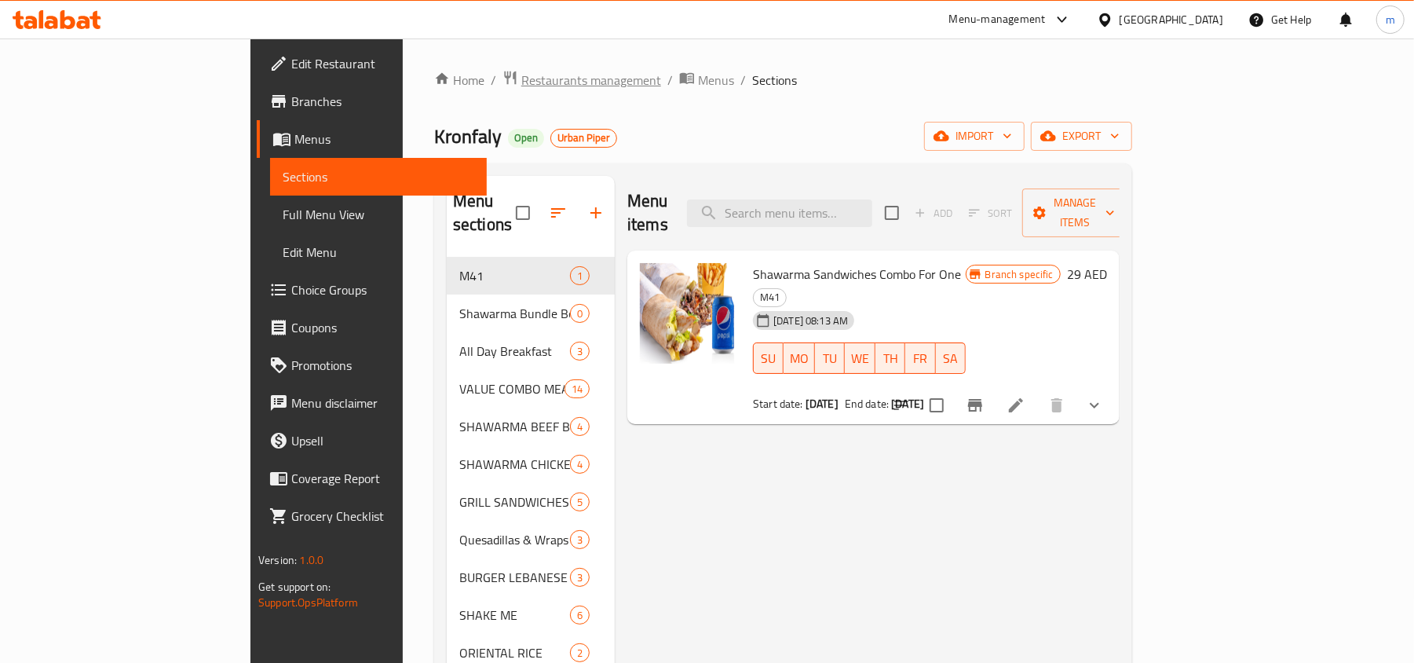
click at [521, 79] on span "Restaurants management" at bounding box center [591, 80] width 140 height 19
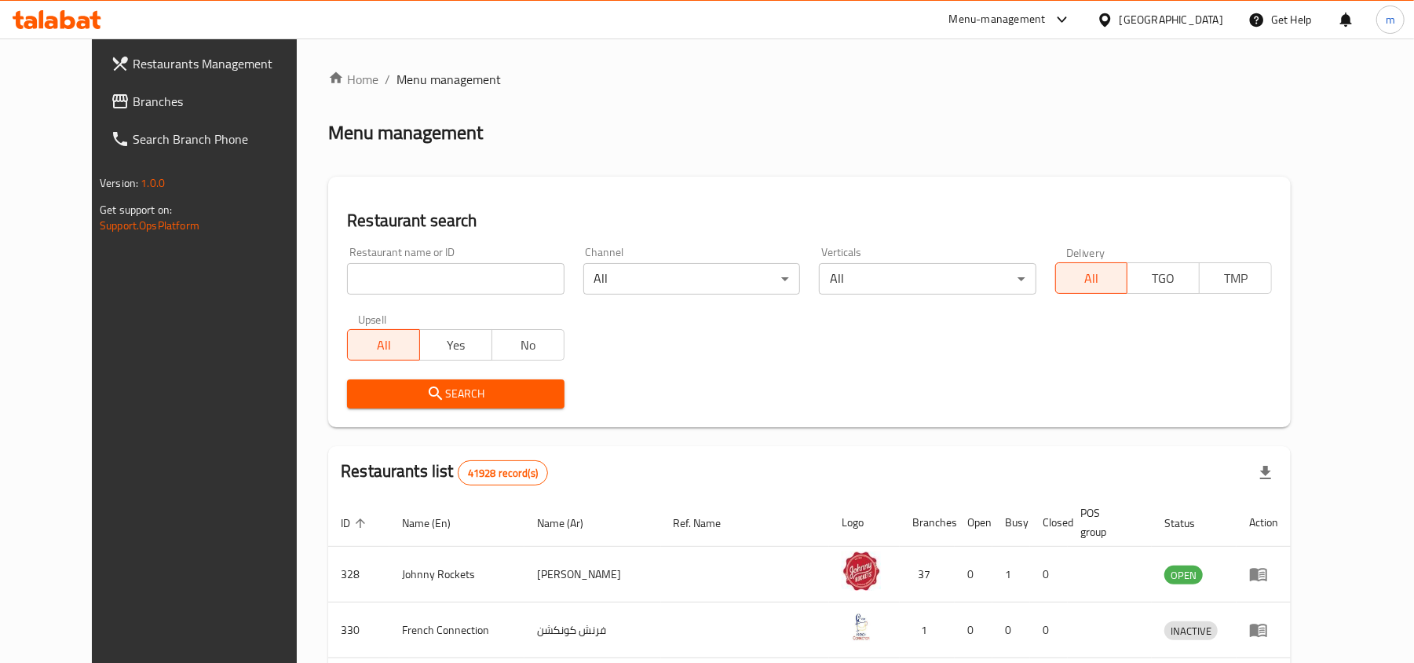
click at [412, 284] on input "search" at bounding box center [455, 278] width 217 height 31
paste input "663856"
type input "663856"
click at [437, 393] on span "Search" at bounding box center [456, 394] width 192 height 20
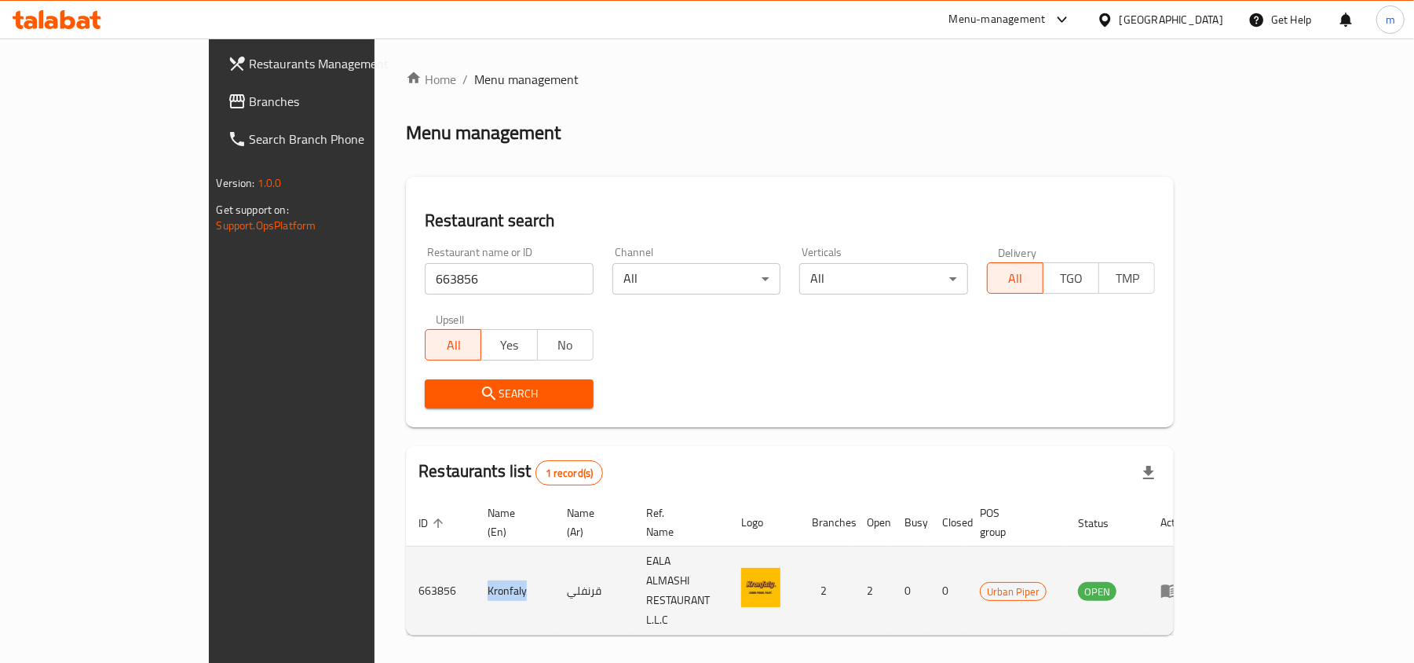
copy td "Kronfaly"
drag, startPoint x: 347, startPoint y: 556, endPoint x: 390, endPoint y: 569, distance: 44.2
click at [475, 569] on td "Kronfaly" at bounding box center [514, 591] width 79 height 89
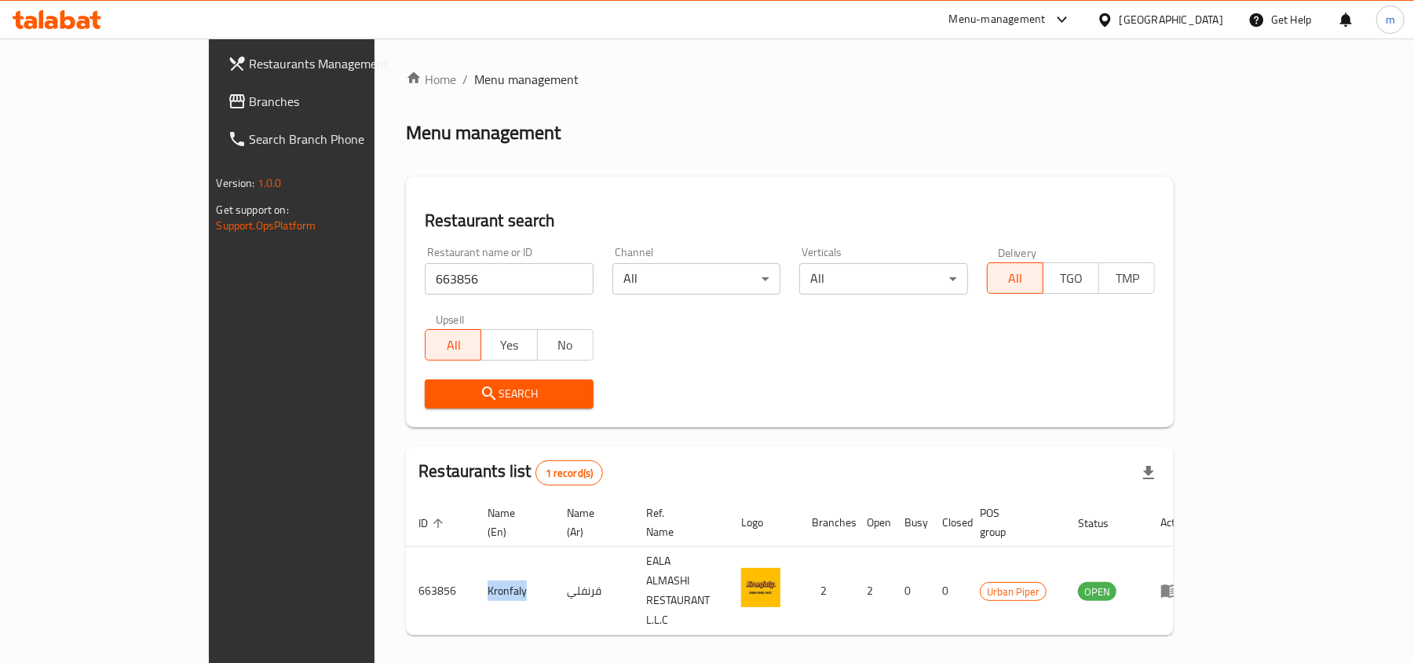
click at [250, 102] on span "Branches" at bounding box center [341, 101] width 183 height 19
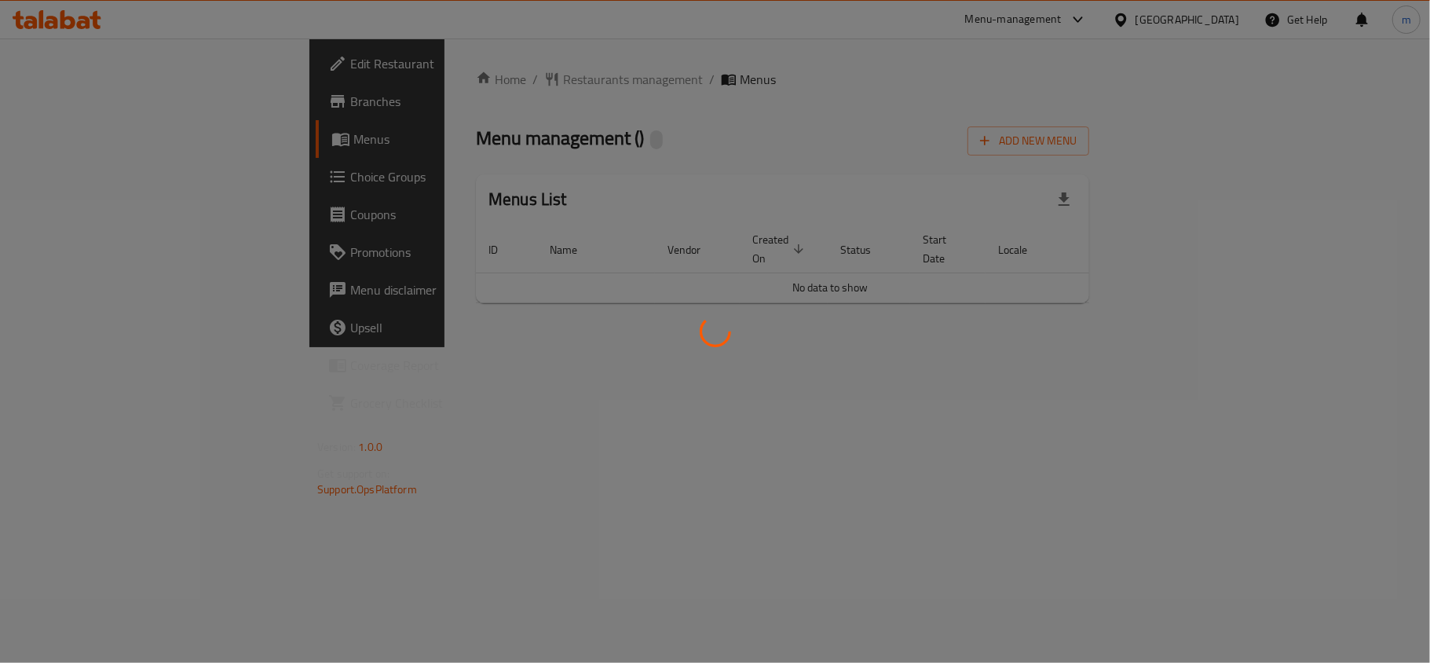
click at [334, 102] on div at bounding box center [715, 331] width 1430 height 663
click at [430, 71] on div at bounding box center [715, 331] width 1430 height 663
click at [431, 79] on div at bounding box center [715, 331] width 1430 height 663
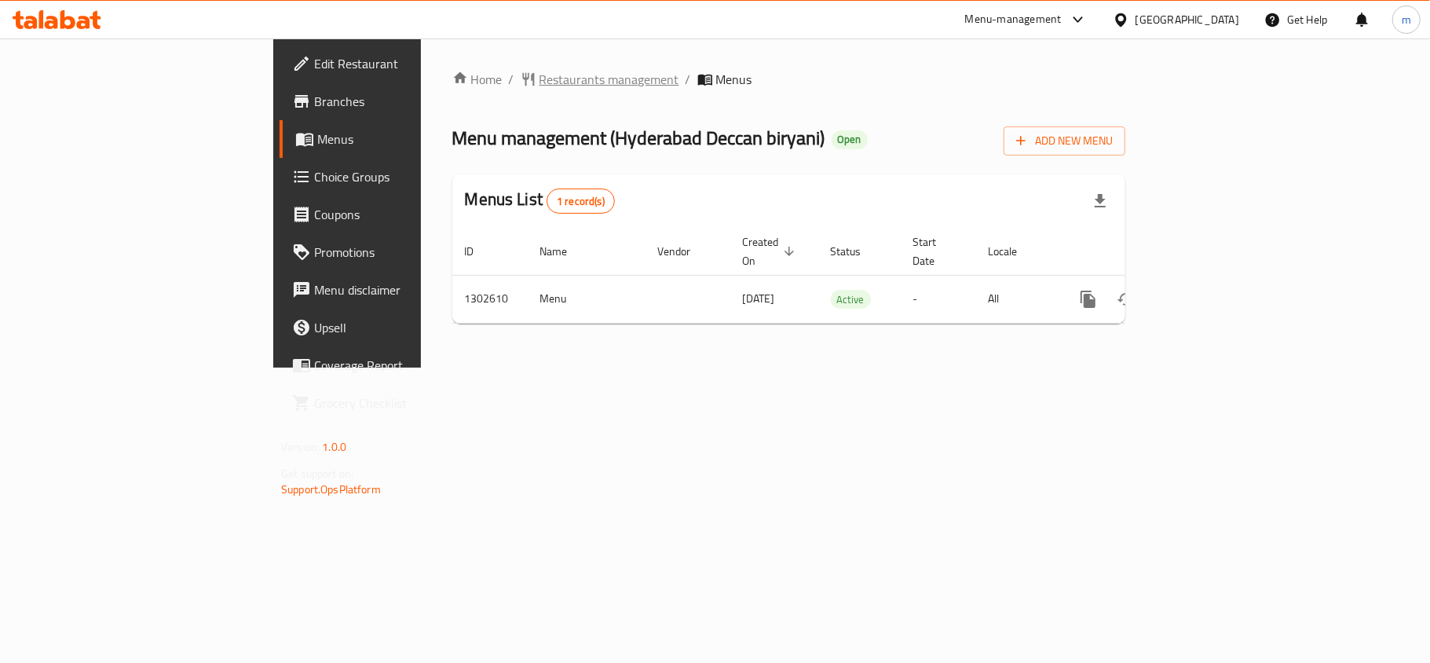
click at [540, 79] on span "Restaurants management" at bounding box center [610, 79] width 140 height 19
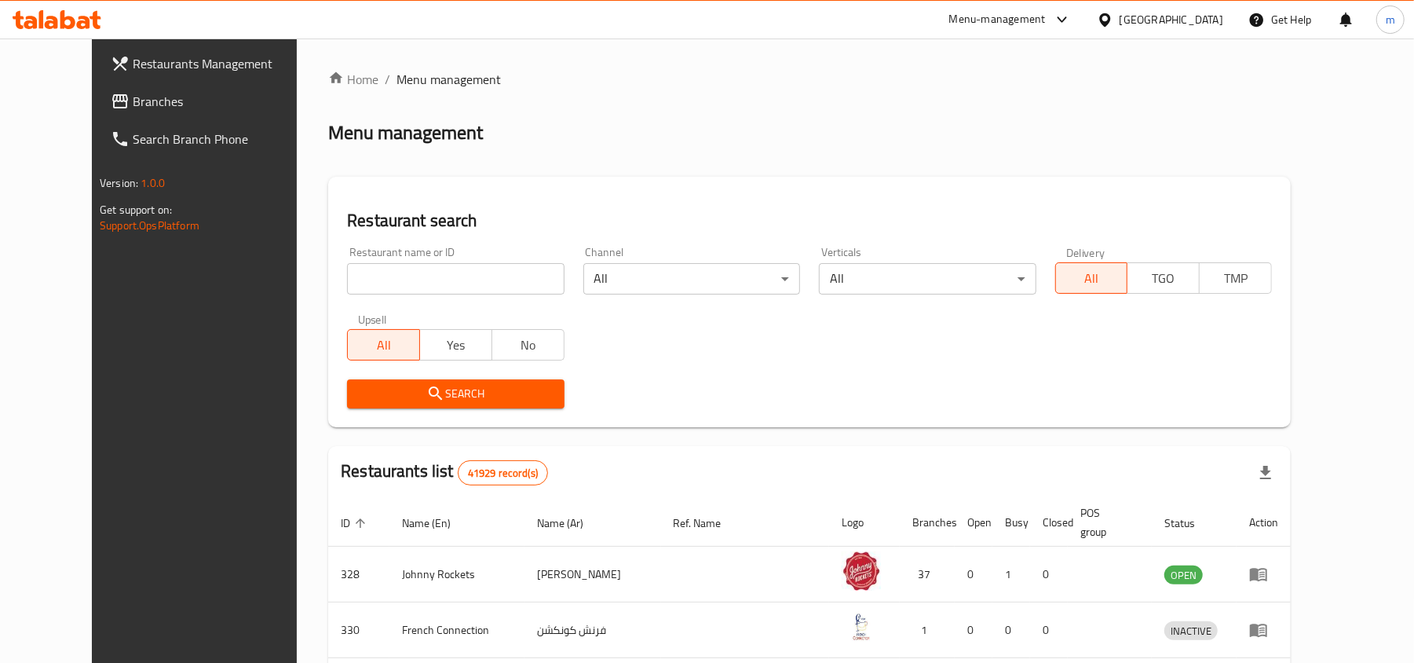
click at [366, 297] on div "Restaurant name or ID Restaurant name or ID" at bounding box center [456, 270] width 236 height 67
drag, startPoint x: 390, startPoint y: 242, endPoint x: 374, endPoint y: 287, distance: 48.2
click at [387, 255] on div "Restaurant name or ID Restaurant name or ID" at bounding box center [456, 270] width 236 height 67
click at [375, 284] on input "search" at bounding box center [455, 278] width 217 height 31
paste input "702484"
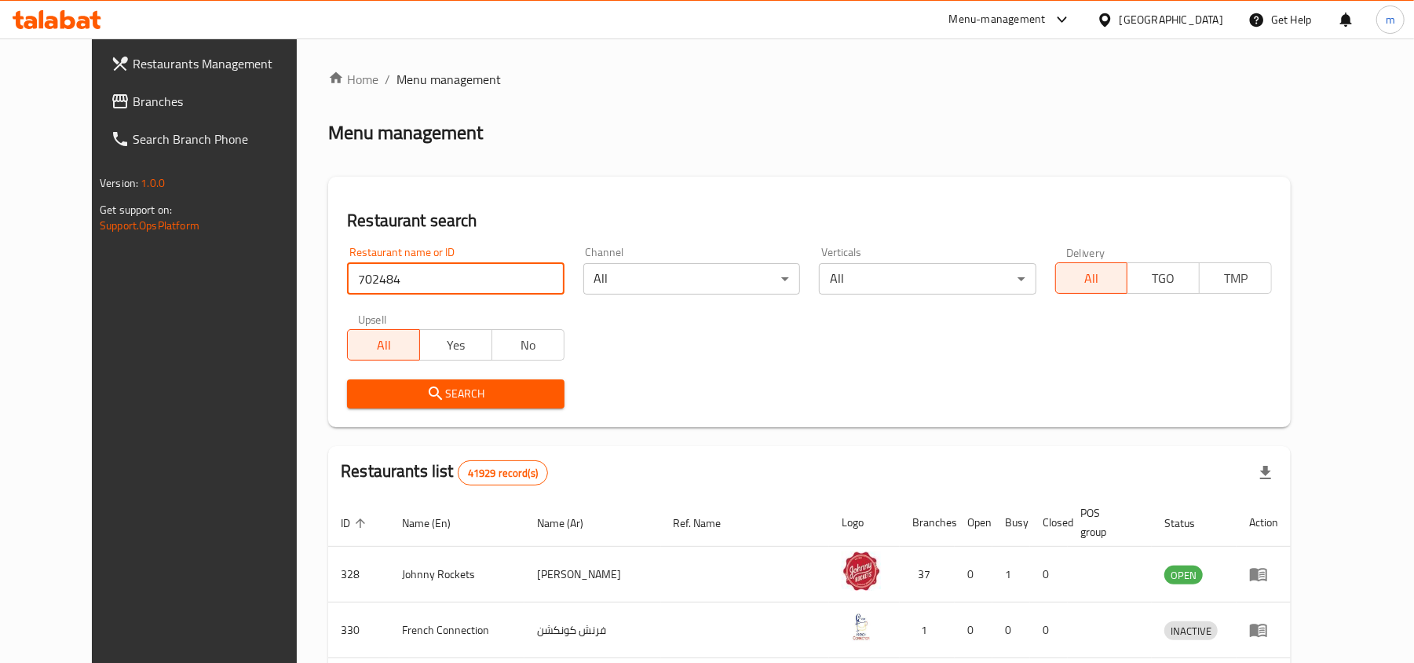
type input "702484"
click at [437, 393] on span "Search" at bounding box center [456, 394] width 192 height 20
